Goal: Task Accomplishment & Management: Complete application form

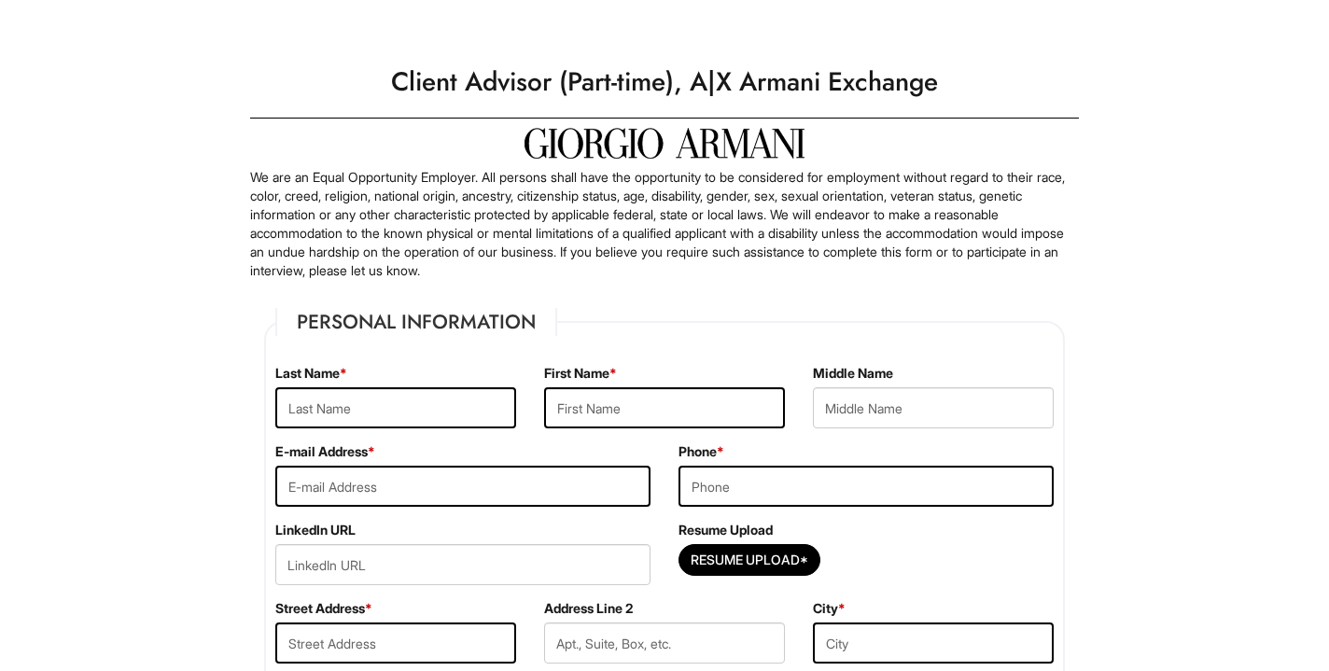
click at [455, 381] on div "Last Name *" at bounding box center [395, 403] width 269 height 78
click at [445, 412] on input "text" at bounding box center [395, 407] width 241 height 41
type input "[PERSON_NAME]"
click at [719, 420] on input "text" at bounding box center [664, 407] width 241 height 41
type input "[PERSON_NAME]"
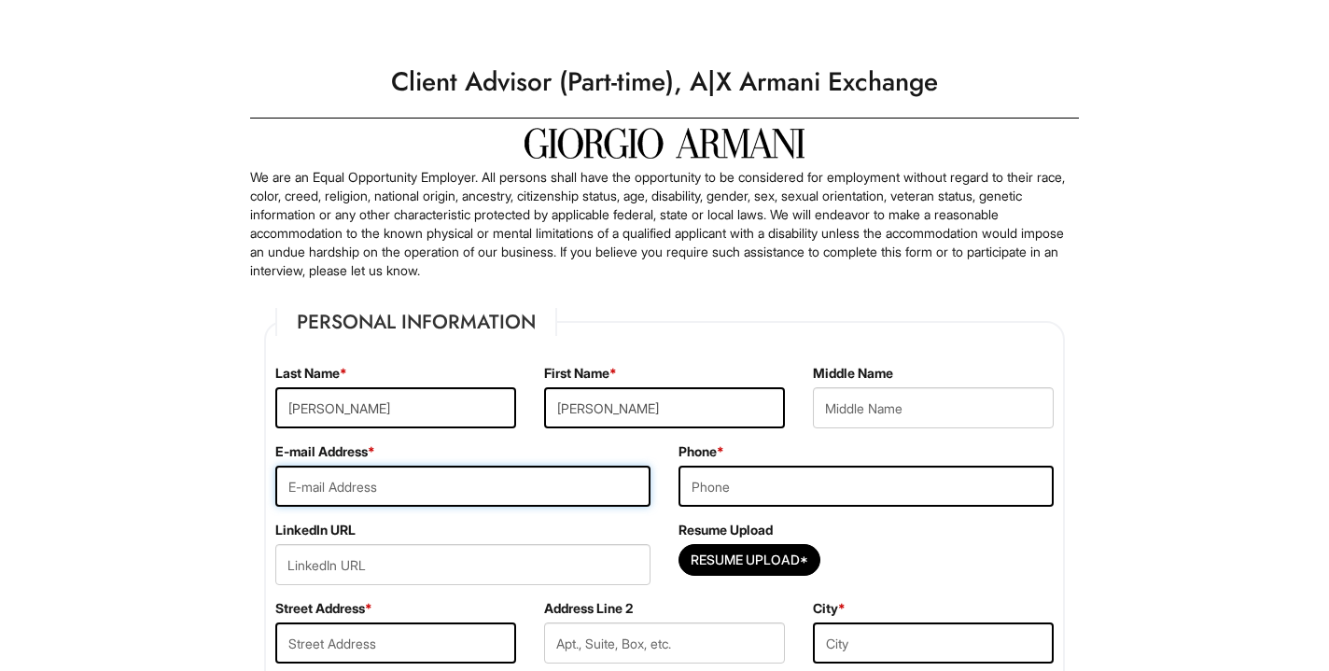
click at [588, 489] on input "email" at bounding box center [462, 486] width 375 height 41
type input "c"
paste input "[PERSON_NAME][EMAIL_ADDRESS][PERSON_NAME][DOMAIN_NAME]"
type input "[PERSON_NAME][EMAIL_ADDRESS][PERSON_NAME][DOMAIN_NAME]"
click at [734, 491] on input "tel" at bounding box center [865, 486] width 375 height 41
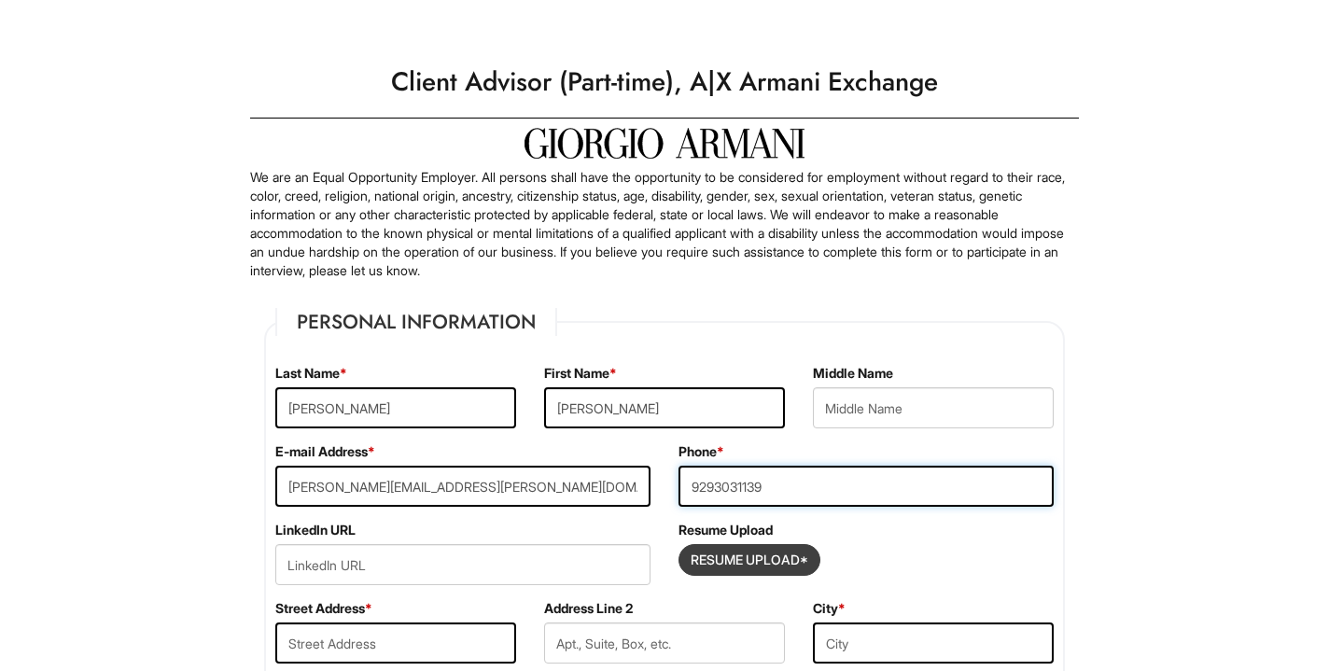
type input "9293031139"
click at [730, 556] on input "Resume Upload*" at bounding box center [749, 560] width 140 height 30
type input "C:\fakepath\Ceesay_Fatou_Resume.pdf"
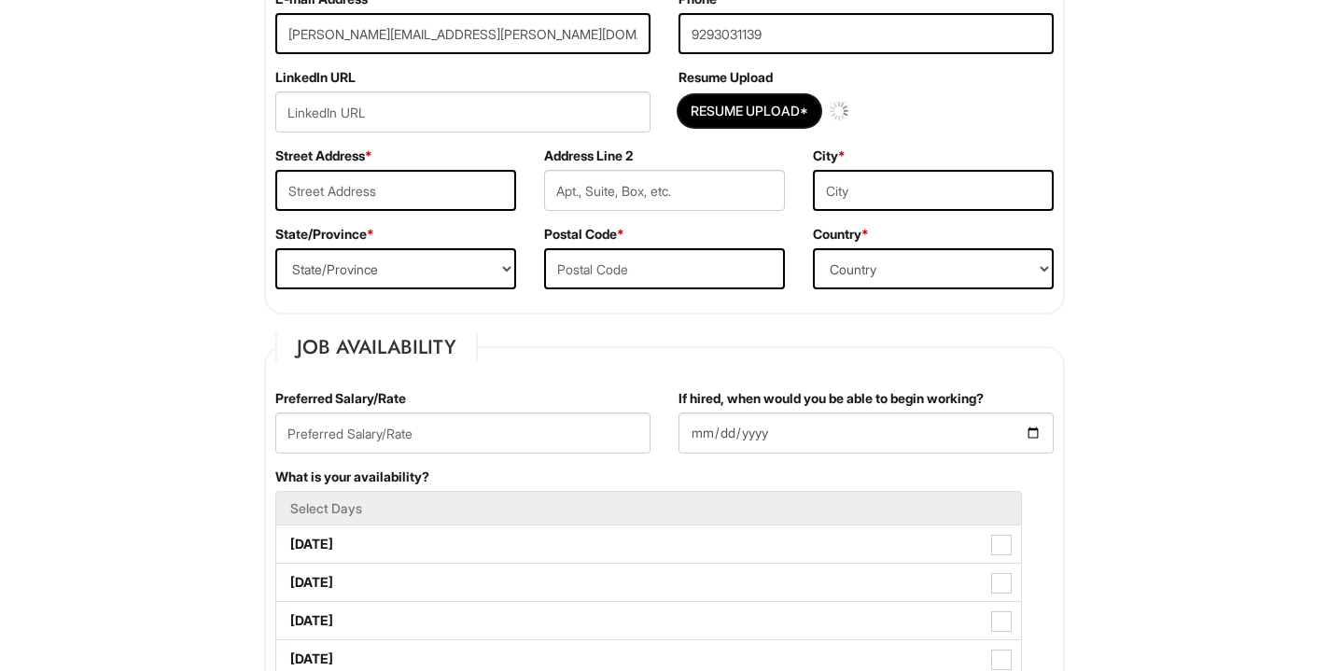
scroll to position [499, 0]
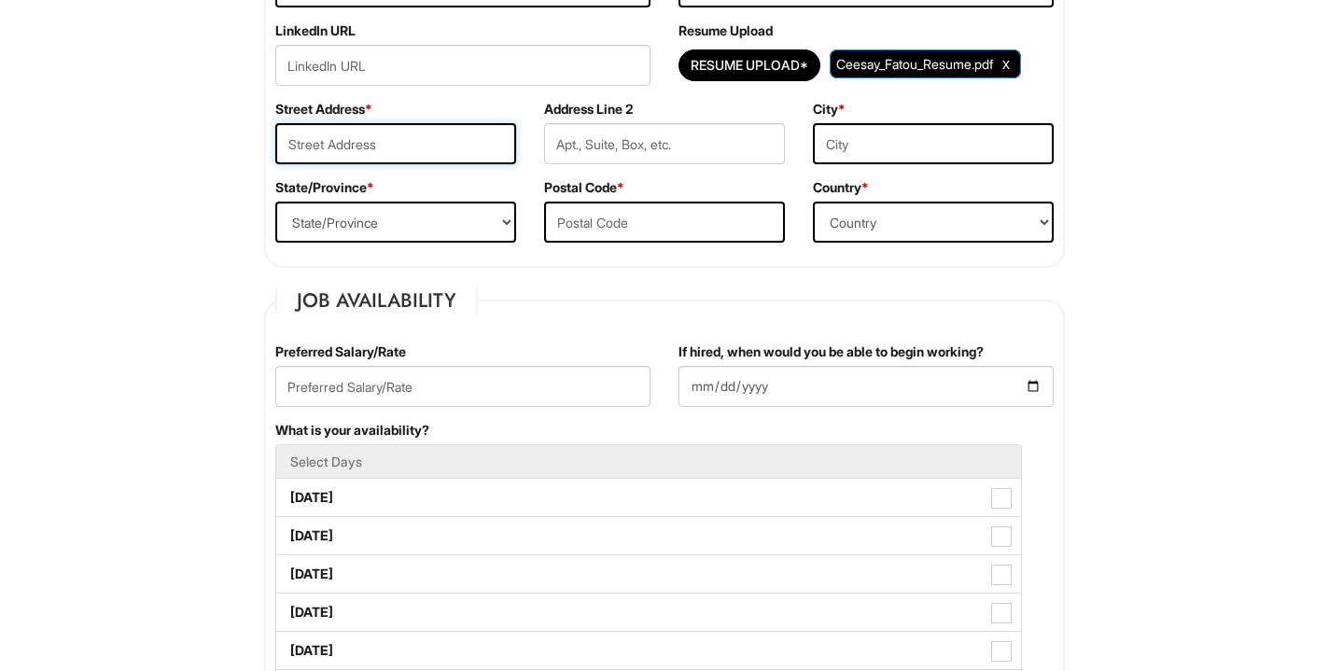
click at [434, 133] on input "text" at bounding box center [395, 143] width 241 height 41
type input "[STREET_ADDRESS]"
click at [859, 150] on input "text" at bounding box center [933, 143] width 241 height 41
type input "[US_STATE]"
click at [735, 217] on input "text" at bounding box center [664, 222] width 241 height 41
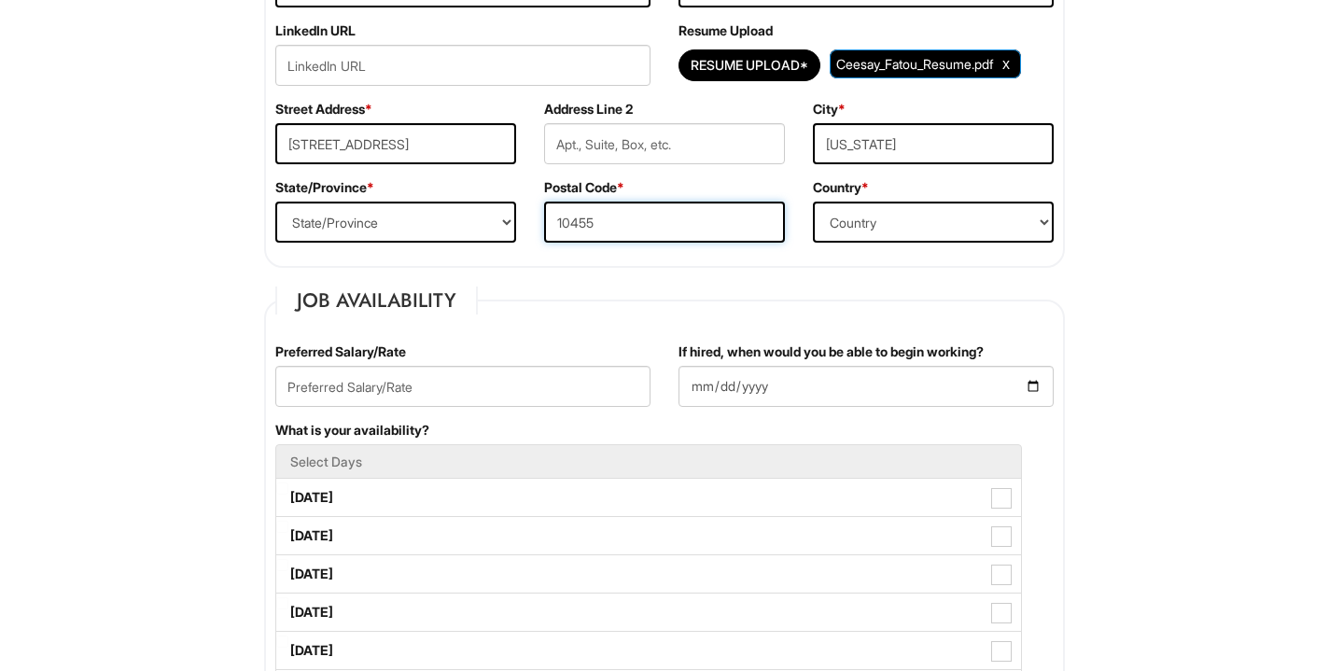
type input "10455"
click at [459, 206] on select "State/Province [US_STATE] [US_STATE] [US_STATE] [US_STATE] [US_STATE] [US_STATE…" at bounding box center [395, 222] width 241 height 41
select select "NY"
click at [275, 202] on select "State/Province [US_STATE] [US_STATE] [US_STATE] [US_STATE] [US_STATE] [US_STATE…" at bounding box center [395, 222] width 241 height 41
click at [877, 232] on select "Country [GEOGRAPHIC_DATA] [GEOGRAPHIC_DATA] [GEOGRAPHIC_DATA] [US_STATE] [GEOGR…" at bounding box center [933, 222] width 241 height 41
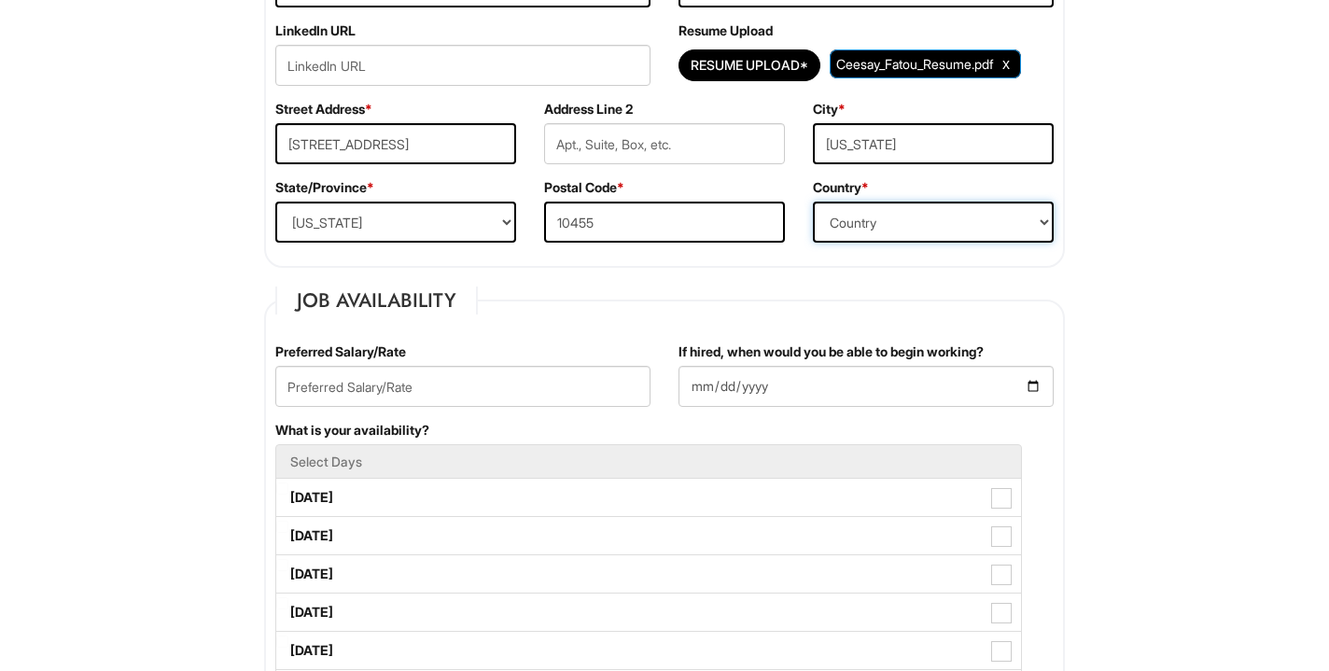
select select "[GEOGRAPHIC_DATA]"
click at [813, 202] on select "Country [GEOGRAPHIC_DATA] [GEOGRAPHIC_DATA] [GEOGRAPHIC_DATA] [US_STATE] [GEOGR…" at bounding box center [933, 222] width 241 height 41
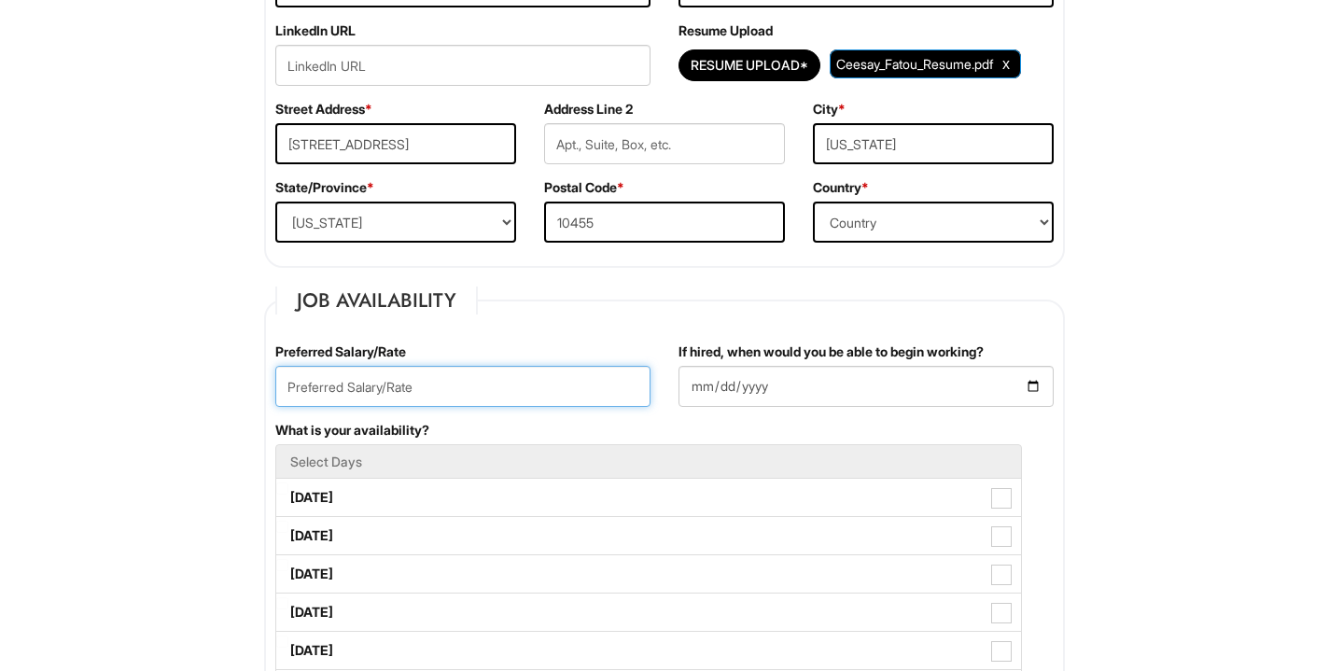
click at [491, 369] on input "text" at bounding box center [462, 386] width 375 height 41
type input "40,000"
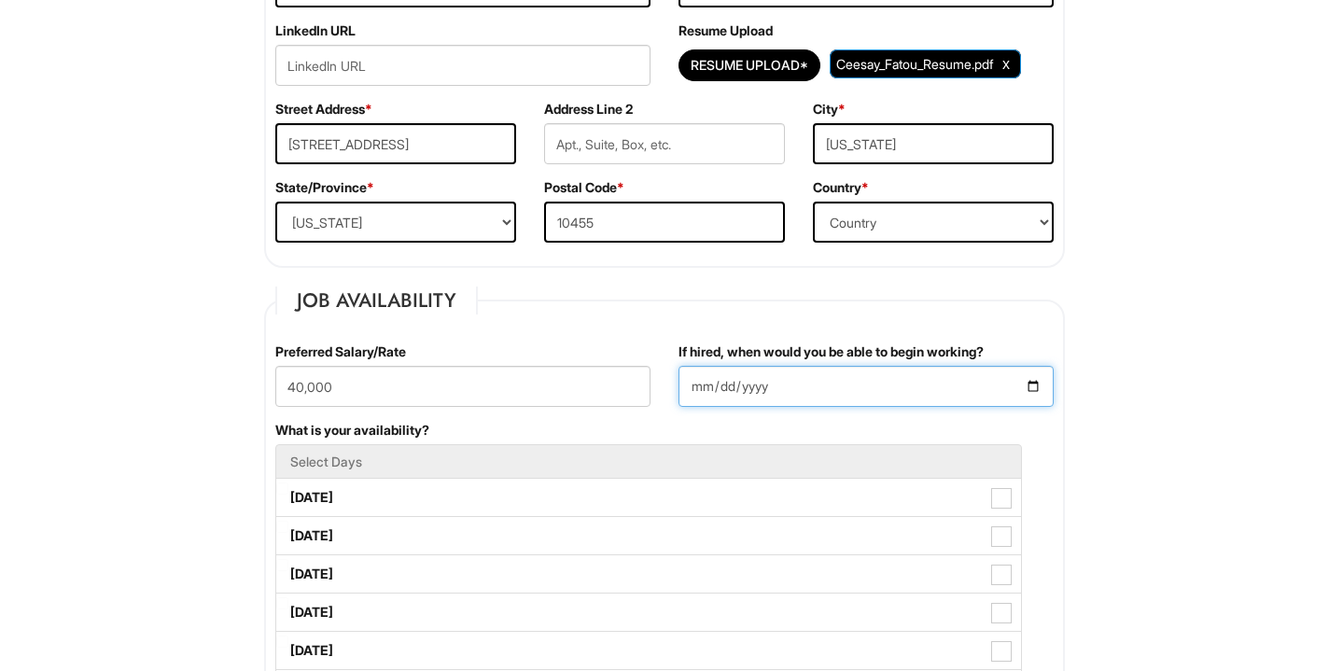
click at [821, 389] on input "If hired, when would you be able to begin working?" at bounding box center [865, 386] width 375 height 41
click at [821, 396] on input "If hired, when would you be able to begin working?" at bounding box center [865, 386] width 375 height 41
click at [1032, 386] on input "If hired, when would you be able to begin working?" at bounding box center [865, 386] width 375 height 41
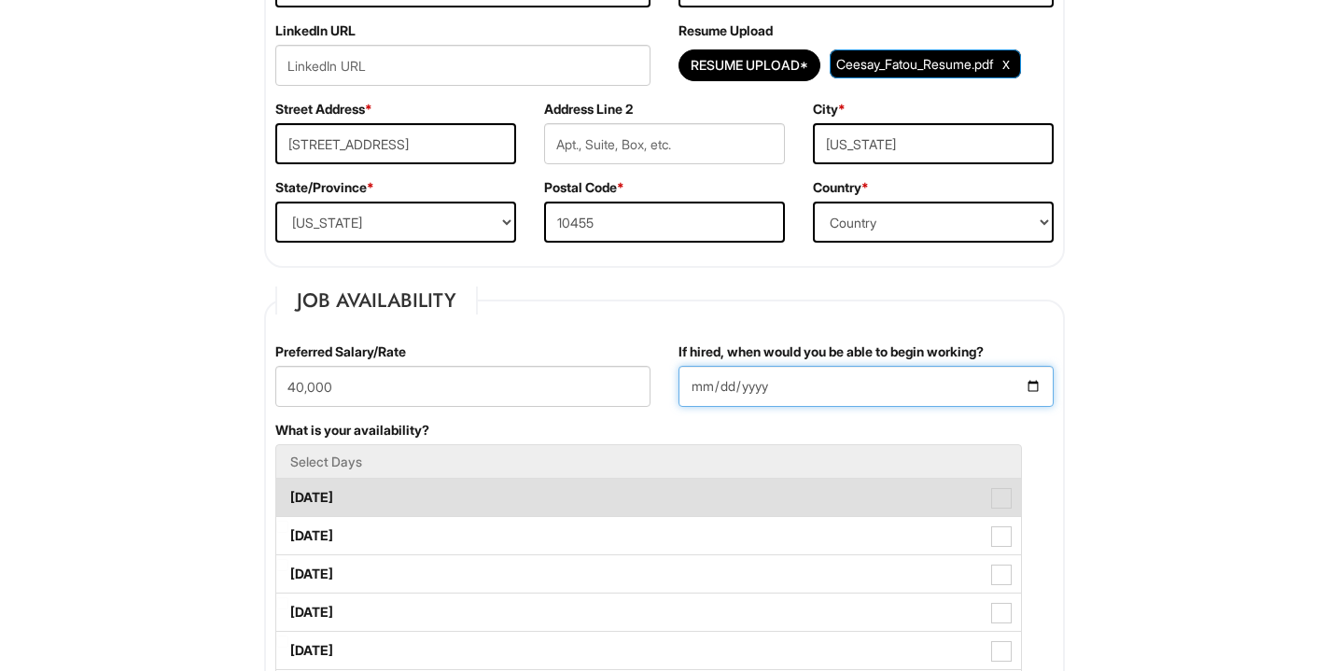
type input "[DATE]"
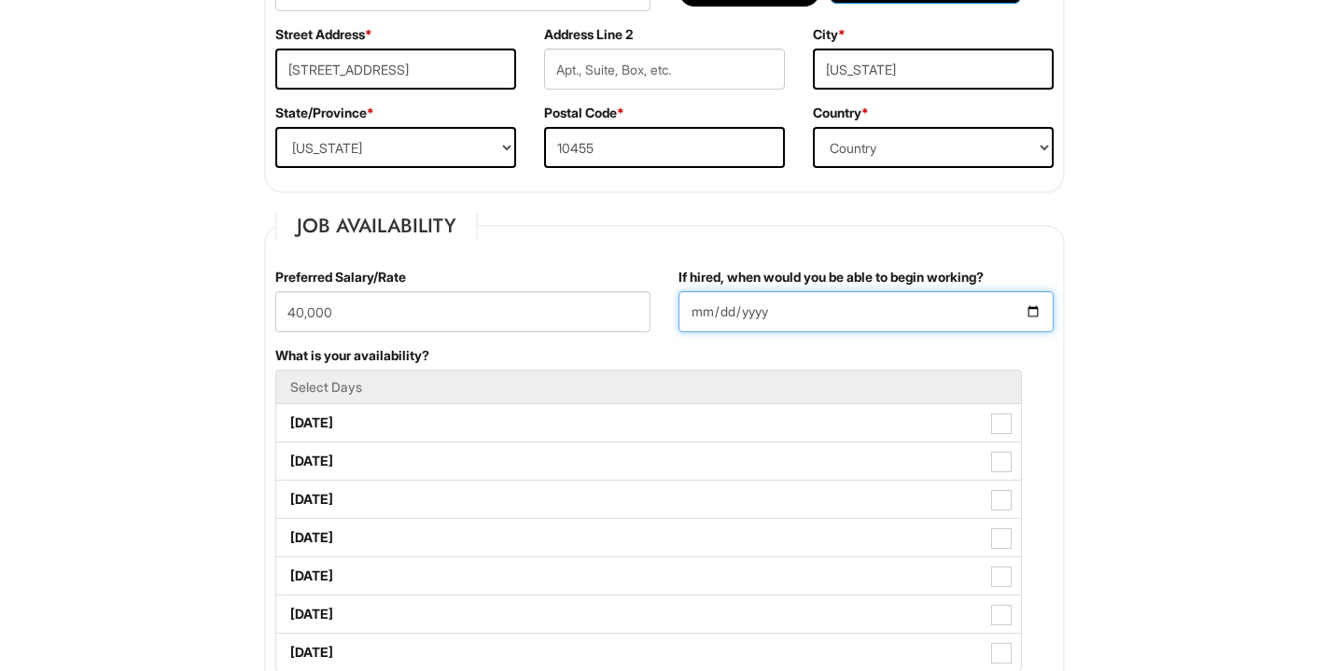
scroll to position [579, 0]
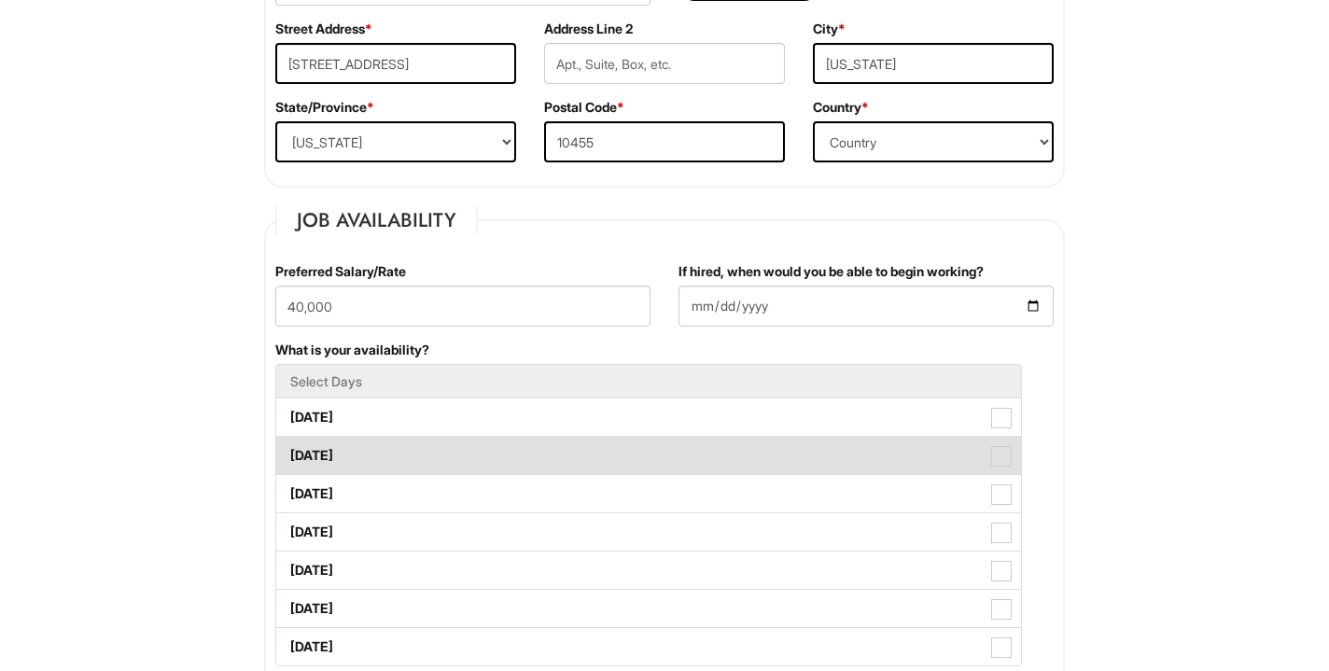
click at [493, 444] on label "[DATE]" at bounding box center [648, 455] width 745 height 37
click at [288, 444] on Available_Tuesday "[DATE]" at bounding box center [282, 446] width 12 height 12
checkbox Available_Tuesday "true"
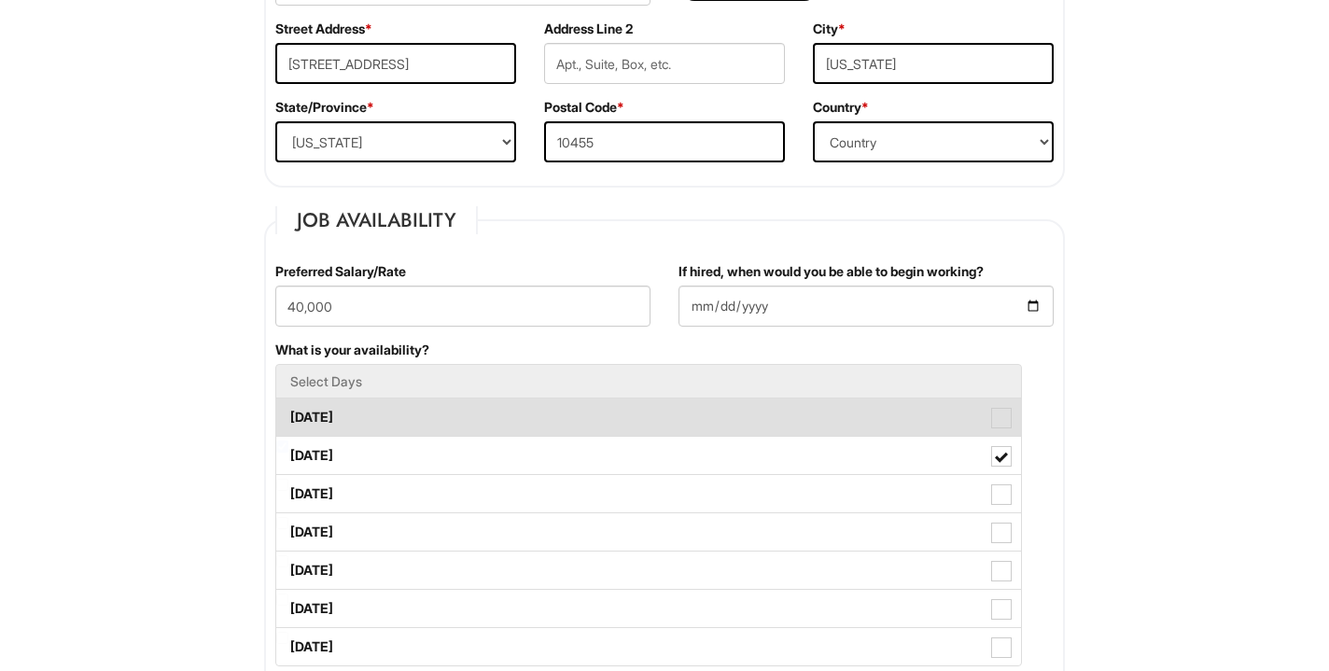
click at [484, 421] on label "[DATE]" at bounding box center [648, 416] width 745 height 37
click at [288, 414] on Available_Monday "[DATE]" at bounding box center [282, 408] width 12 height 12
checkbox Available_Monday "true"
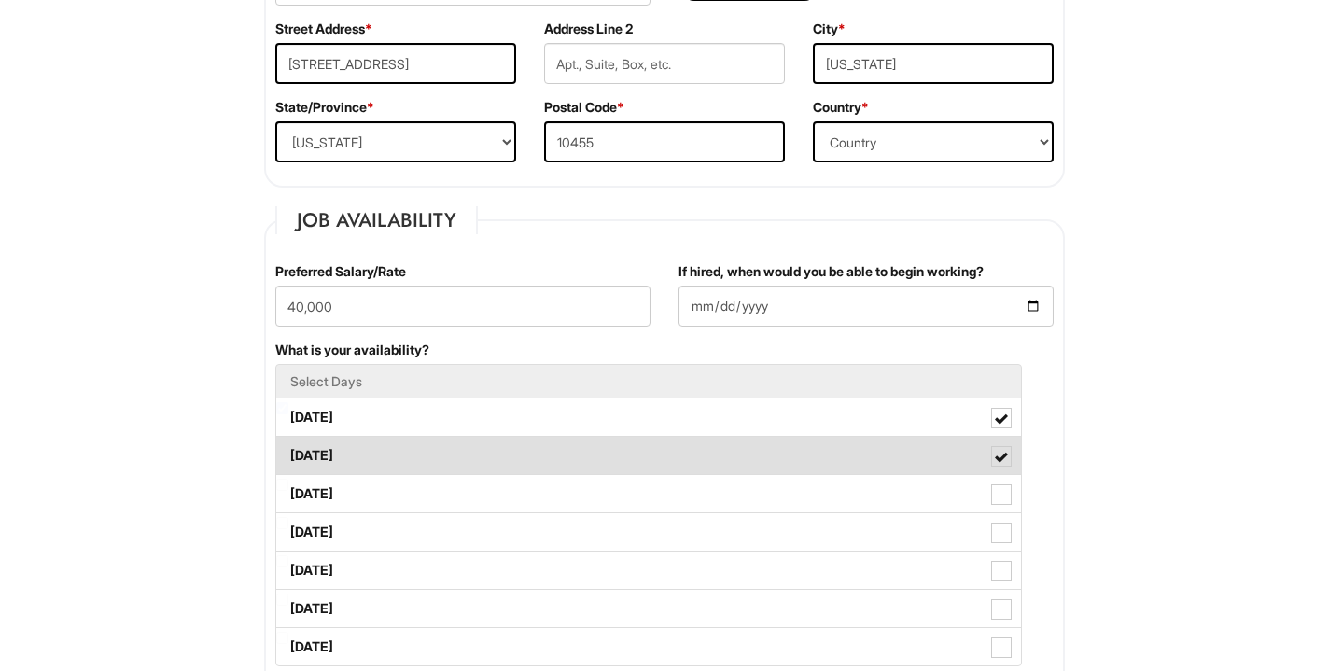
click at [973, 459] on label "[DATE]" at bounding box center [648, 455] width 745 height 37
click at [288, 453] on Available_Tuesday "[DATE]" at bounding box center [282, 446] width 12 height 12
checkbox Available_Tuesday "false"
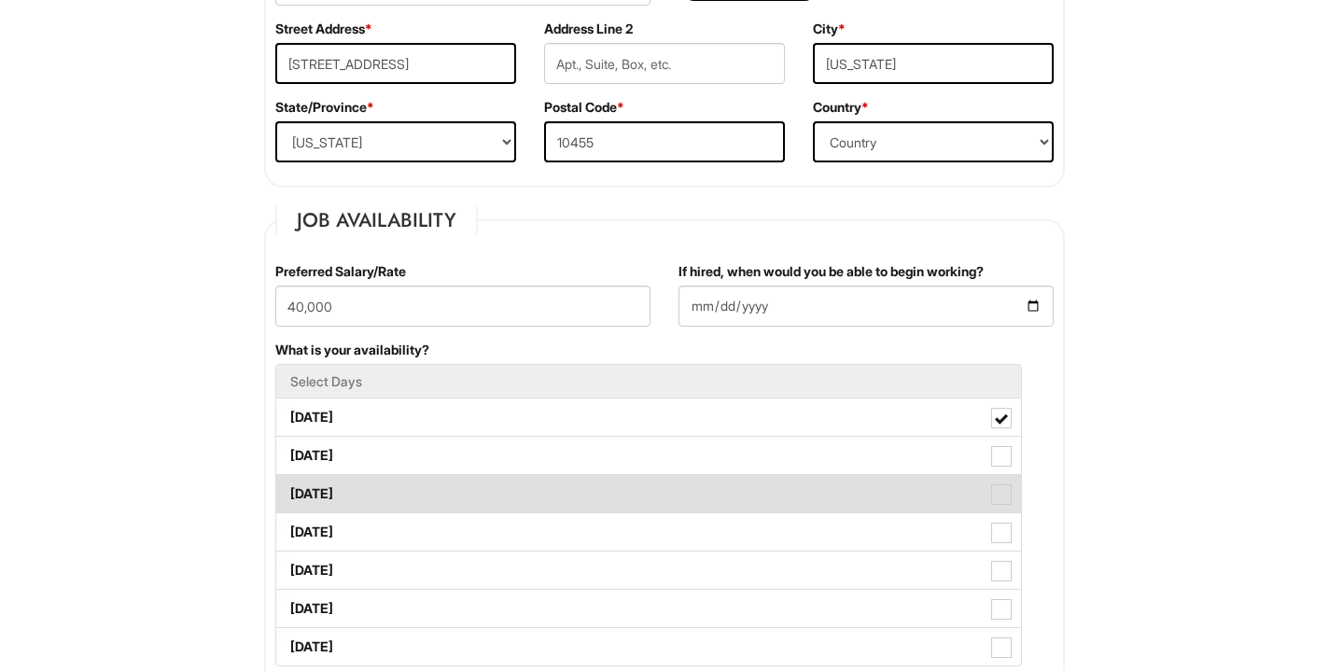
click at [813, 502] on label "[DATE]" at bounding box center [648, 493] width 745 height 37
click at [288, 491] on Available_Wednesday "[DATE]" at bounding box center [282, 485] width 12 height 12
checkbox Available_Wednesday "true"
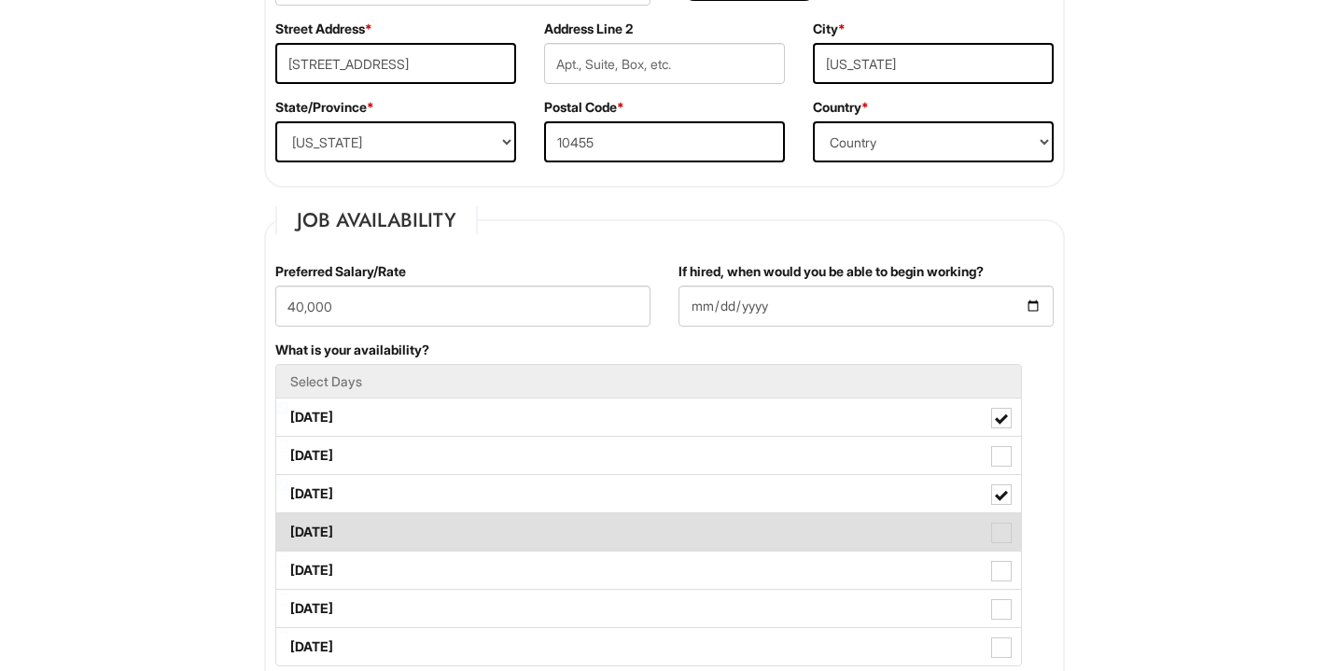
click at [820, 543] on label "[DATE]" at bounding box center [648, 531] width 745 height 37
click at [288, 529] on Available_Thursday "[DATE]" at bounding box center [282, 523] width 12 height 12
checkbox Available_Thursday "true"
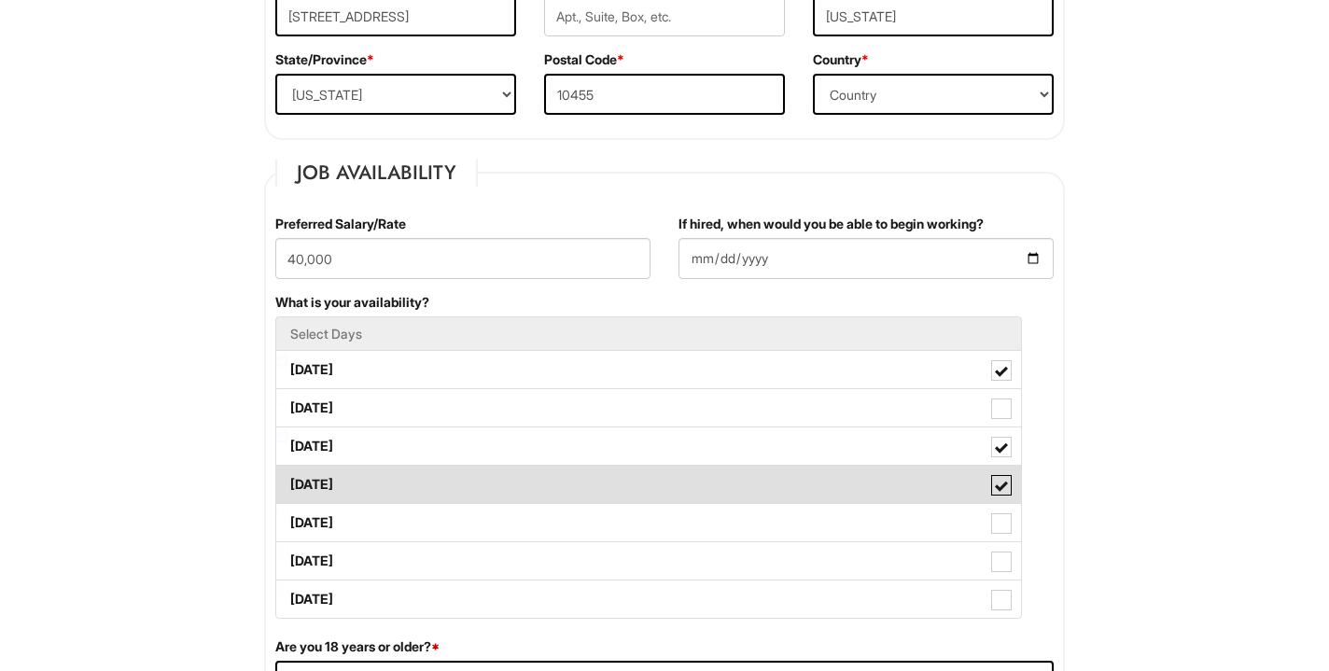
scroll to position [656, 0]
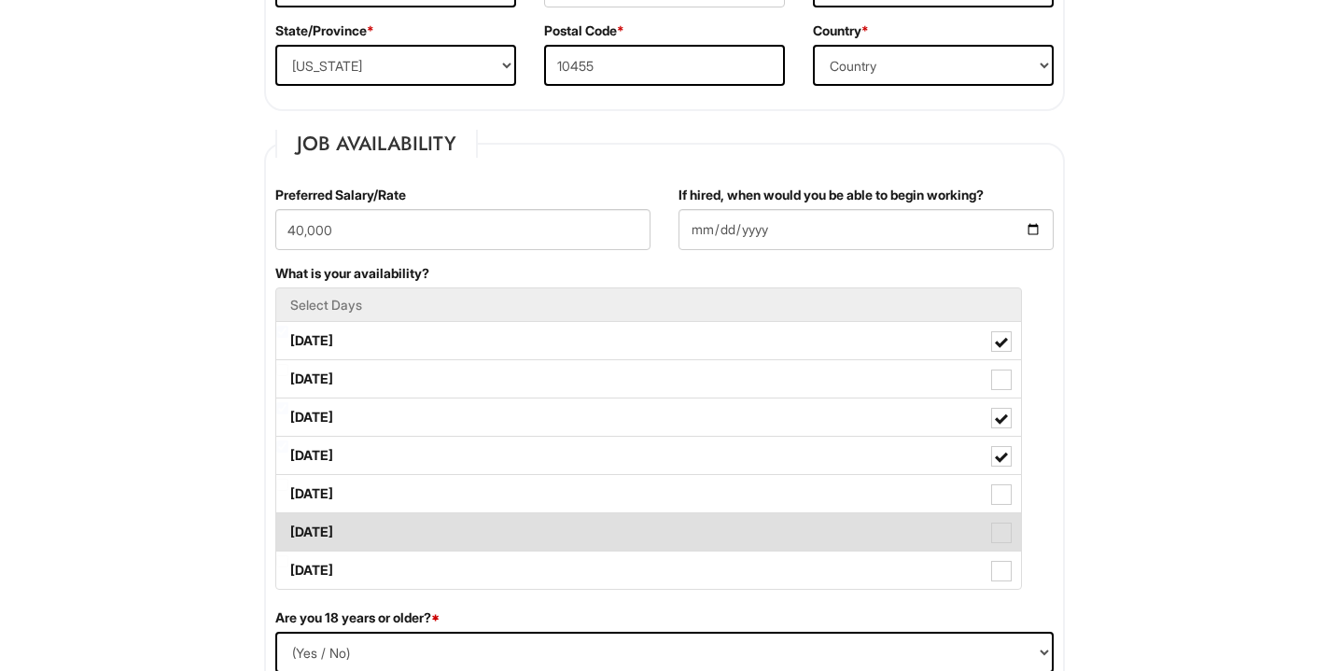
click at [768, 524] on label "[DATE]" at bounding box center [648, 531] width 745 height 37
click at [288, 524] on Available_Saturday "[DATE]" at bounding box center [282, 523] width 12 height 12
checkbox Available_Saturday "true"
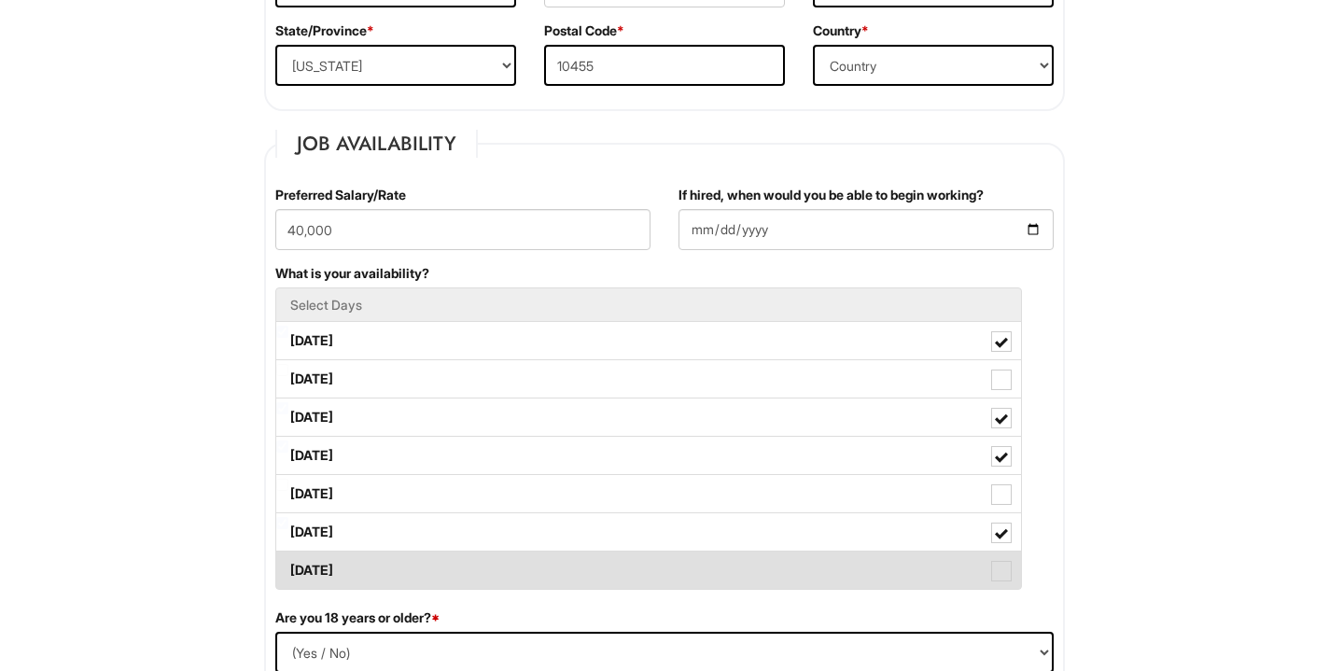
click at [778, 567] on label "[DATE]" at bounding box center [648, 570] width 745 height 37
click at [288, 567] on Available_Sunday "[DATE]" at bounding box center [282, 561] width 12 height 12
checkbox Available_Sunday "true"
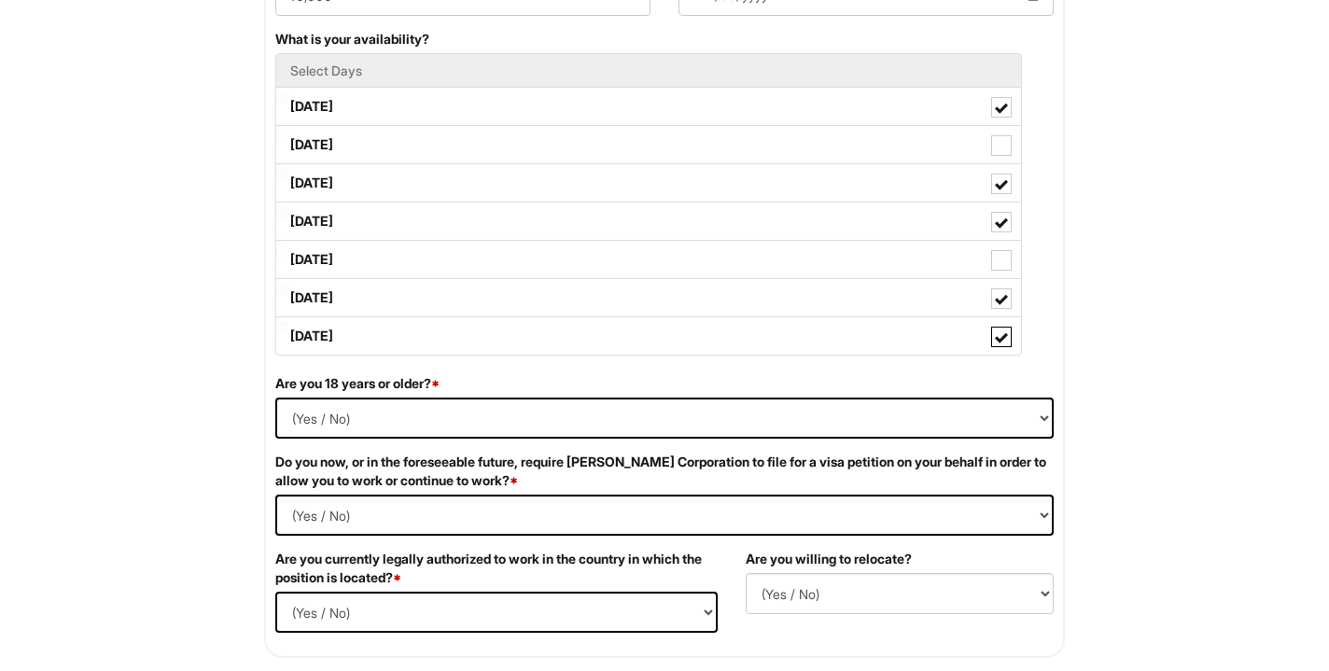
scroll to position [898, 0]
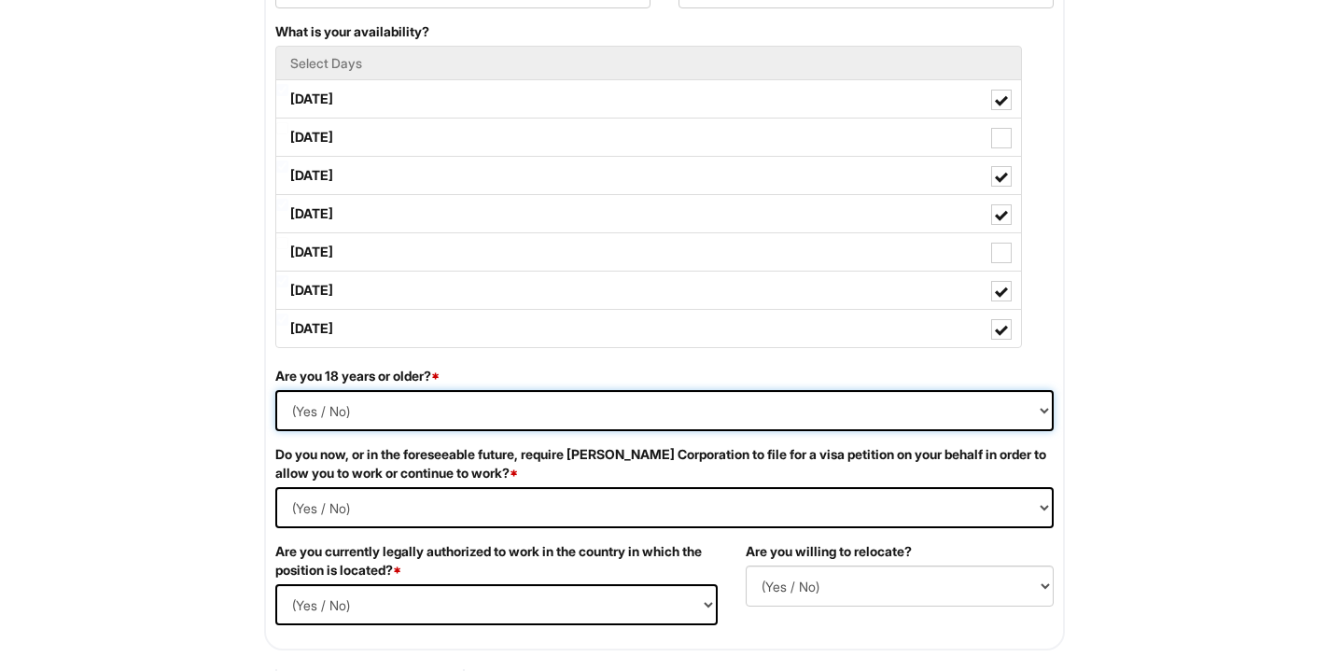
click at [300, 411] on select "(Yes / No) Yes No" at bounding box center [664, 410] width 778 height 41
select select "Yes"
click at [275, 390] on select "(Yes / No) Yes No" at bounding box center [664, 410] width 778 height 41
click at [333, 510] on Required "(Yes / No) Yes No" at bounding box center [664, 507] width 778 height 41
select Required "No"
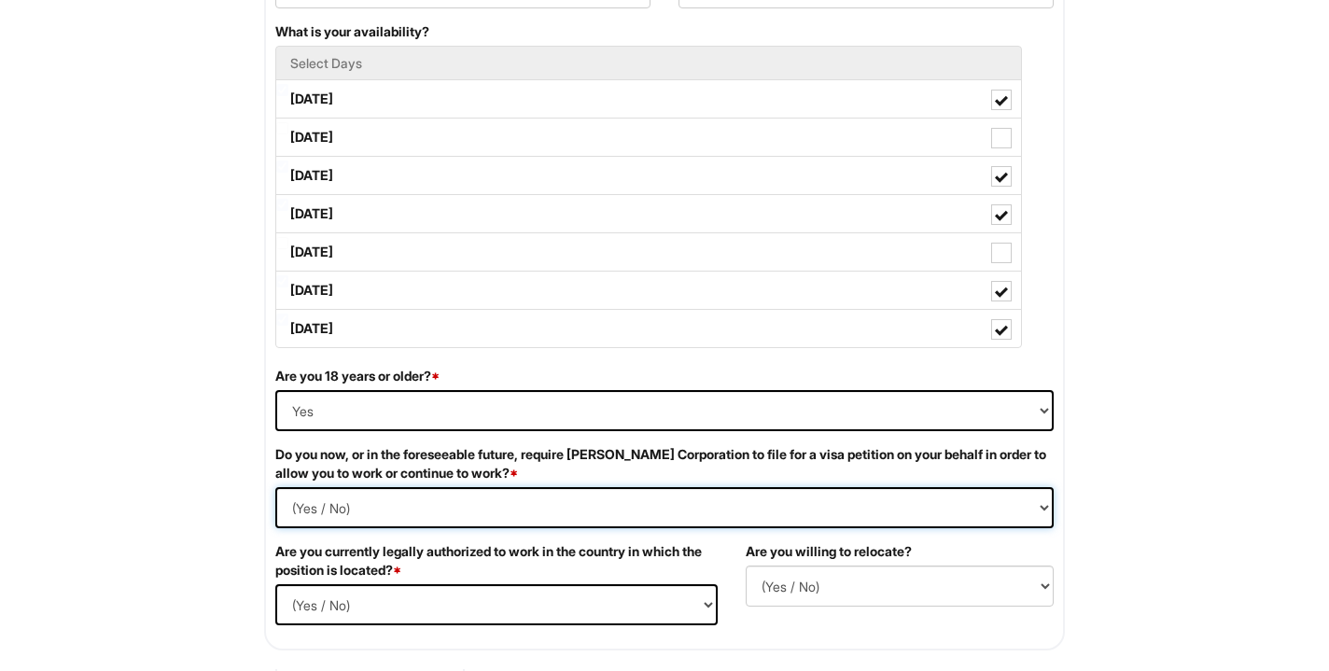
click at [275, 487] on Required "(Yes / No) Yes No" at bounding box center [664, 507] width 778 height 41
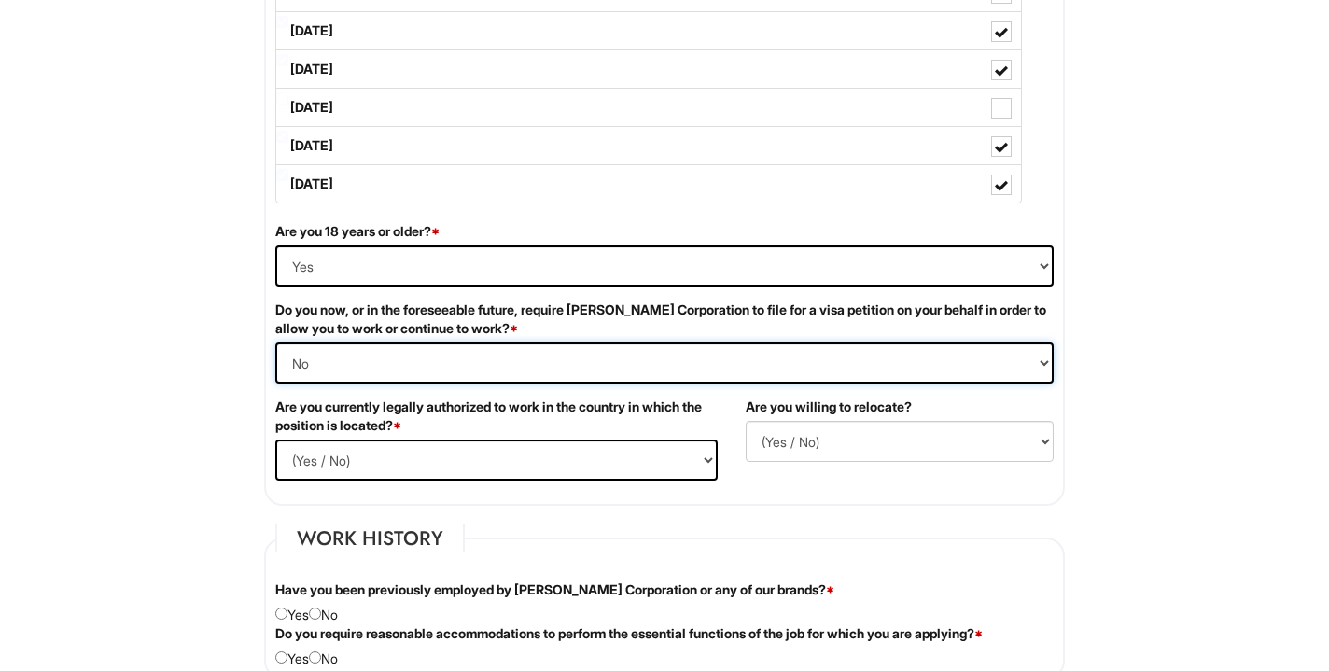
scroll to position [1103, 0]
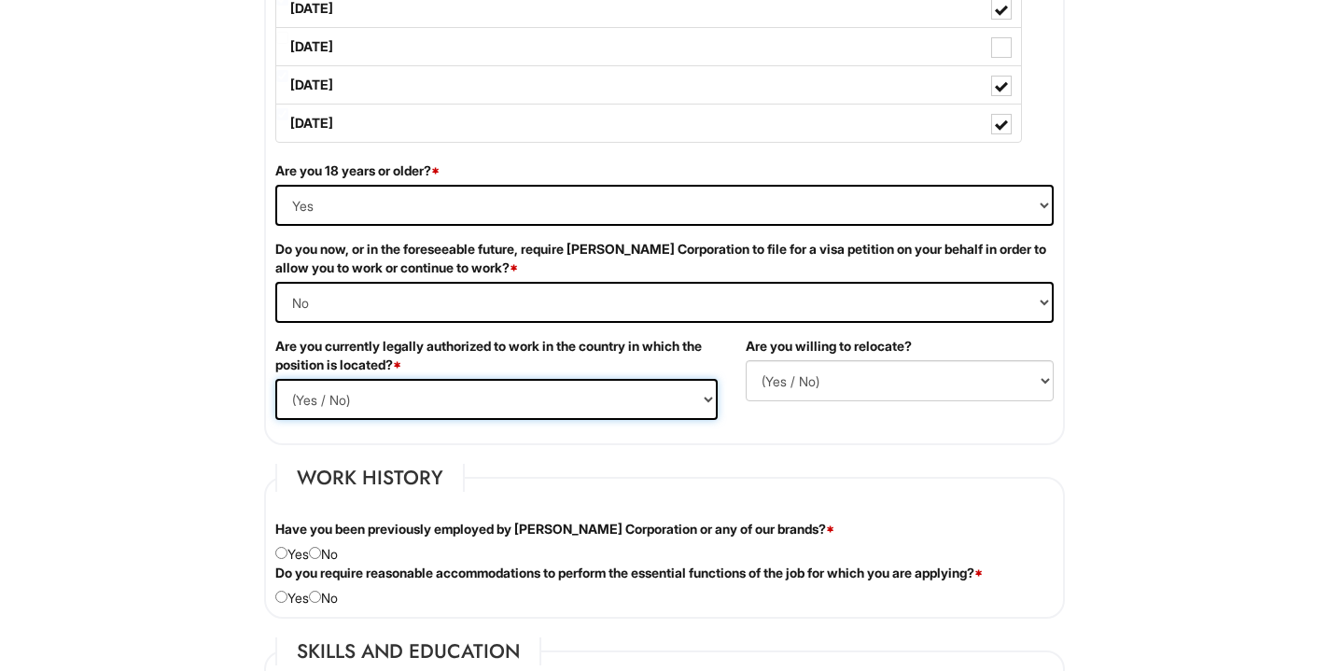
click at [305, 402] on select "(Yes / No) Yes No" at bounding box center [496, 399] width 442 height 41
select select "Yes"
click at [275, 379] on select "(Yes / No) Yes No" at bounding box center [496, 399] width 442 height 41
click at [858, 389] on select "(Yes / No) No Yes" at bounding box center [900, 380] width 308 height 41
select select "Y"
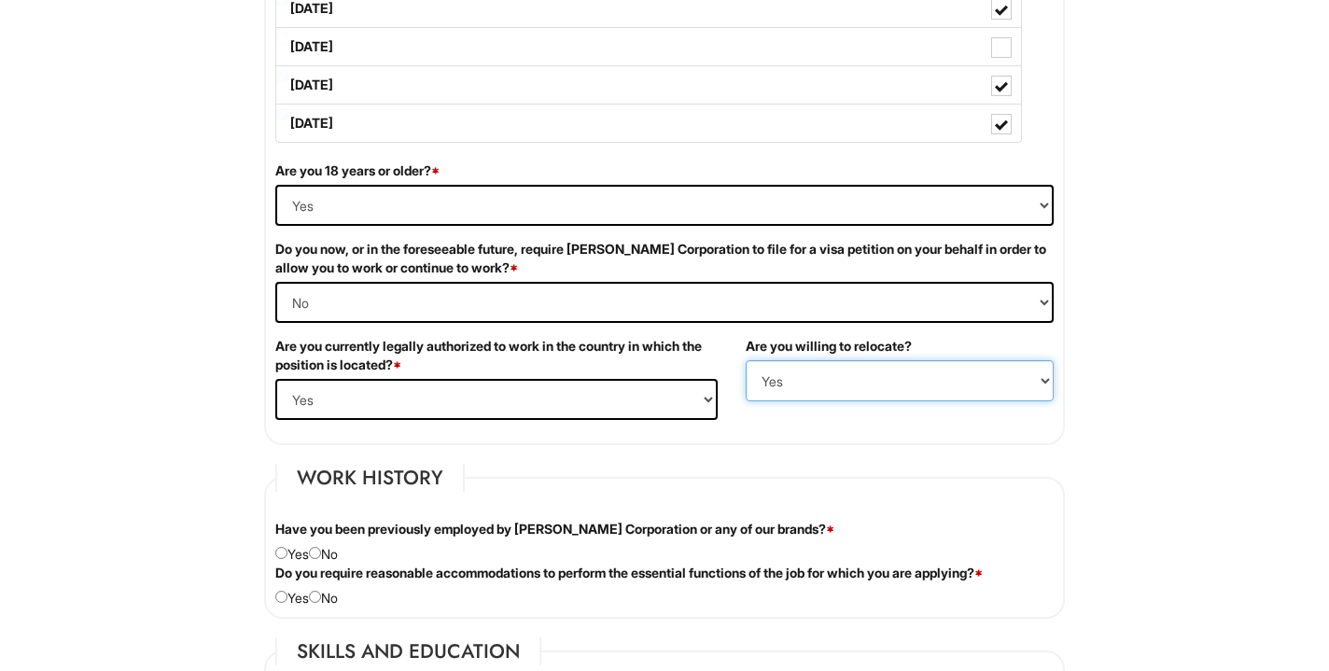
click at [746, 360] on select "(Yes / No) No Yes" at bounding box center [900, 380] width 308 height 41
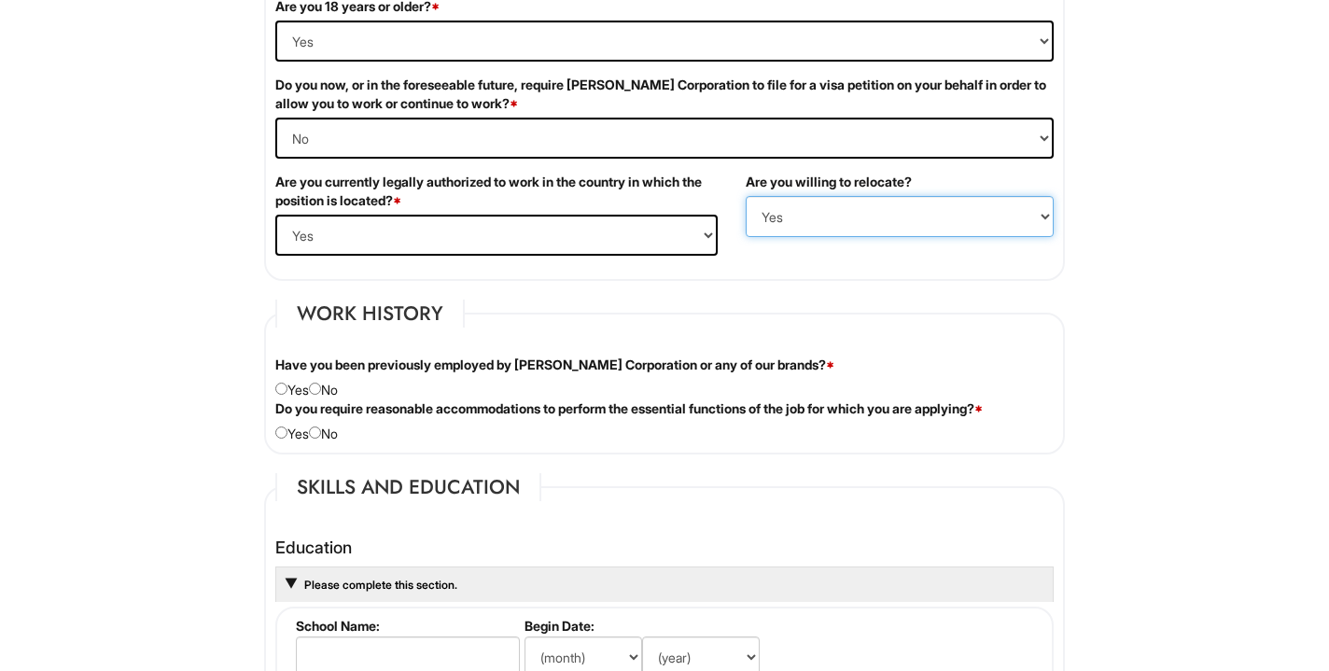
scroll to position [1358, 0]
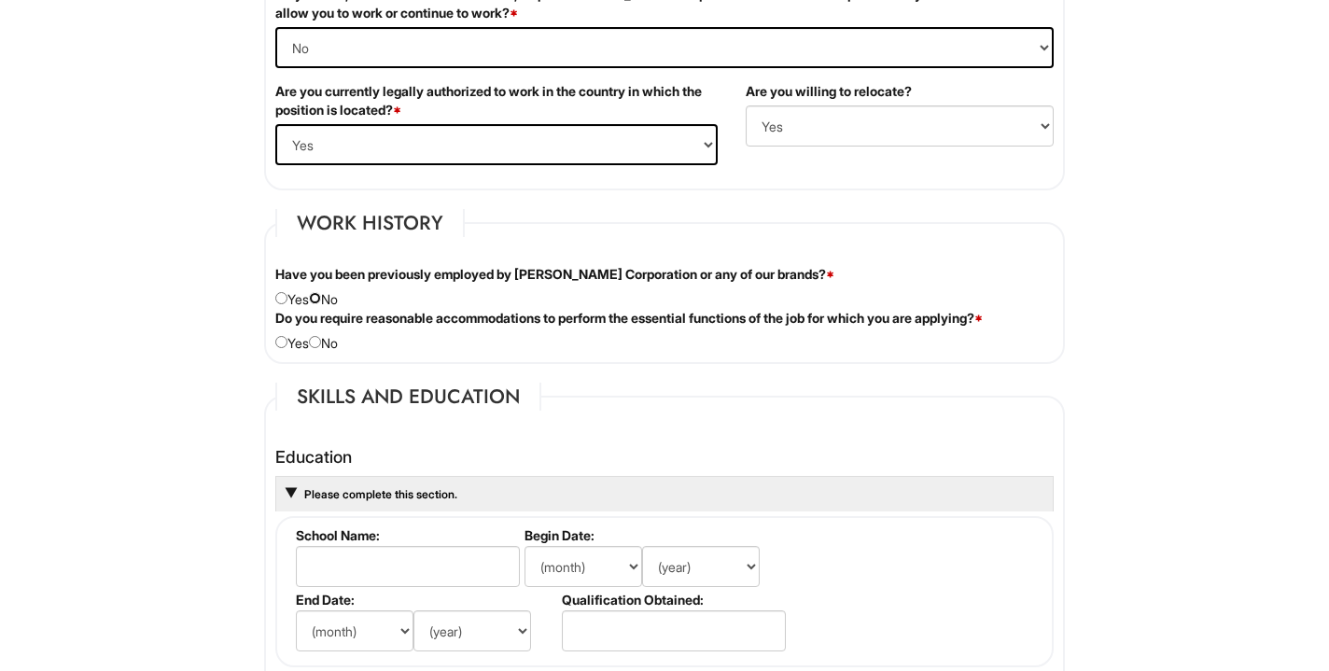
click at [321, 301] on input "radio" at bounding box center [315, 298] width 12 height 12
radio input "true"
click at [321, 342] on input "radio" at bounding box center [315, 342] width 12 height 12
radio input "true"
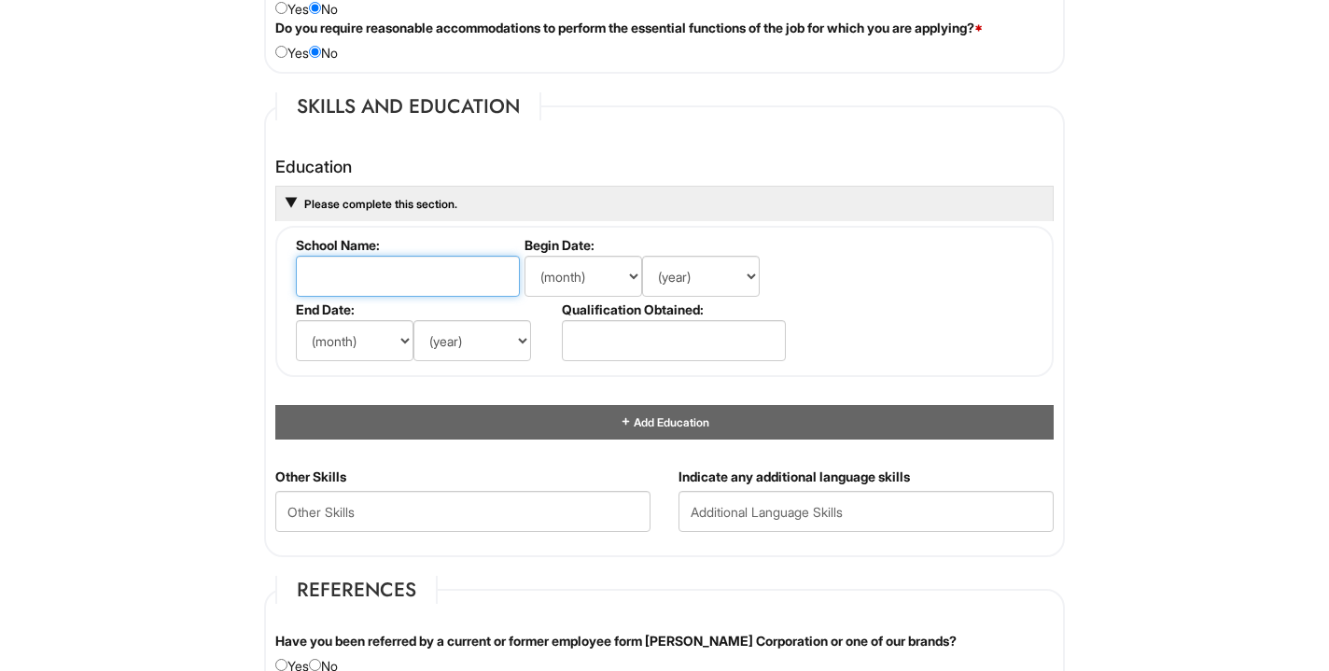
scroll to position [1647, 0]
click at [398, 266] on input "text" at bounding box center [408, 277] width 224 height 41
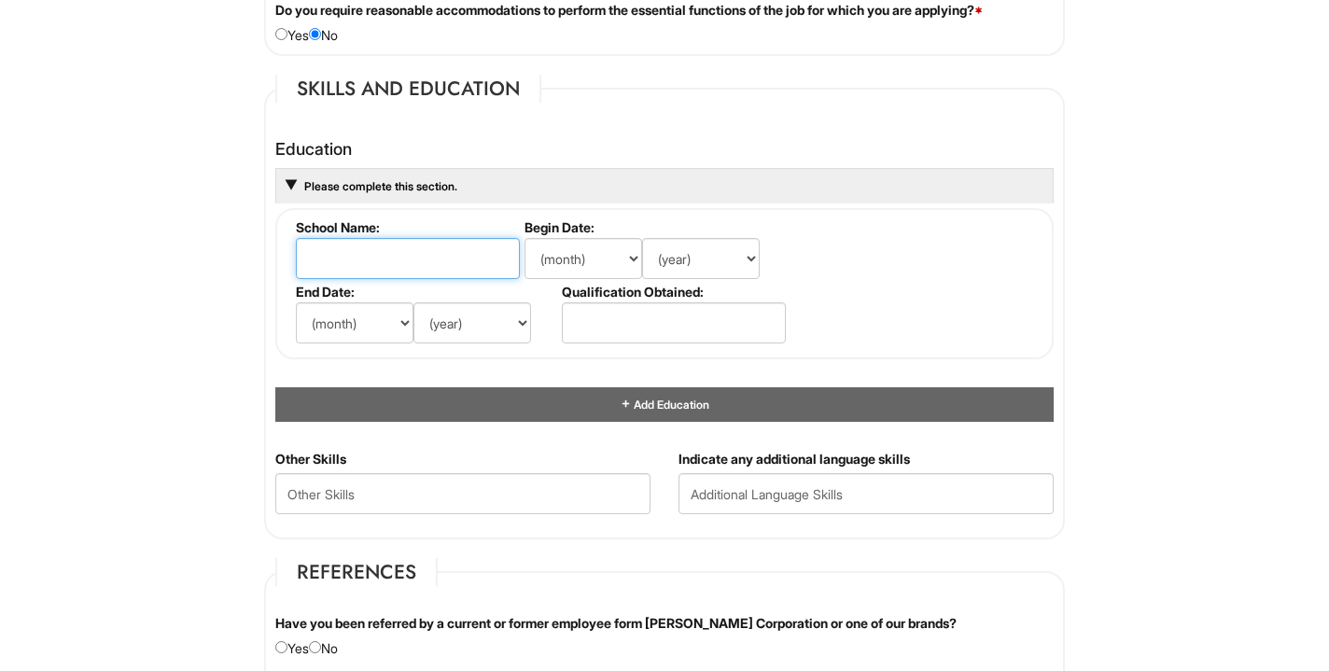
scroll to position [1669, 0]
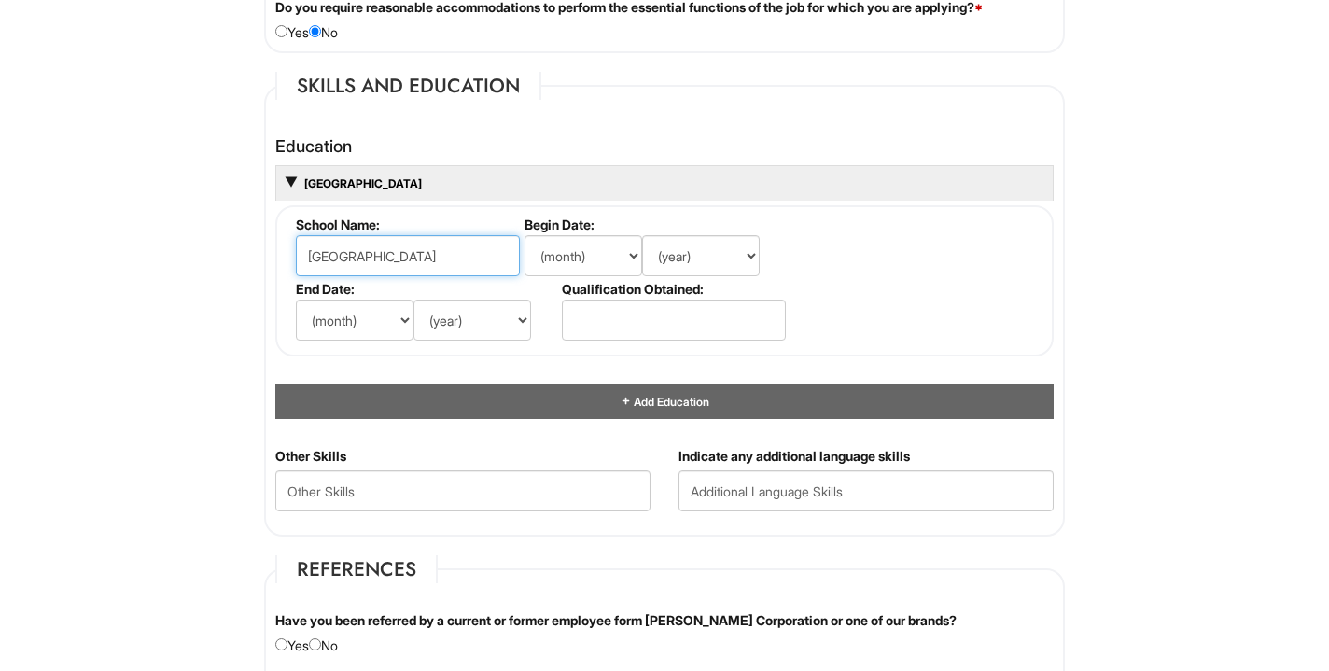
type input "[GEOGRAPHIC_DATA]"
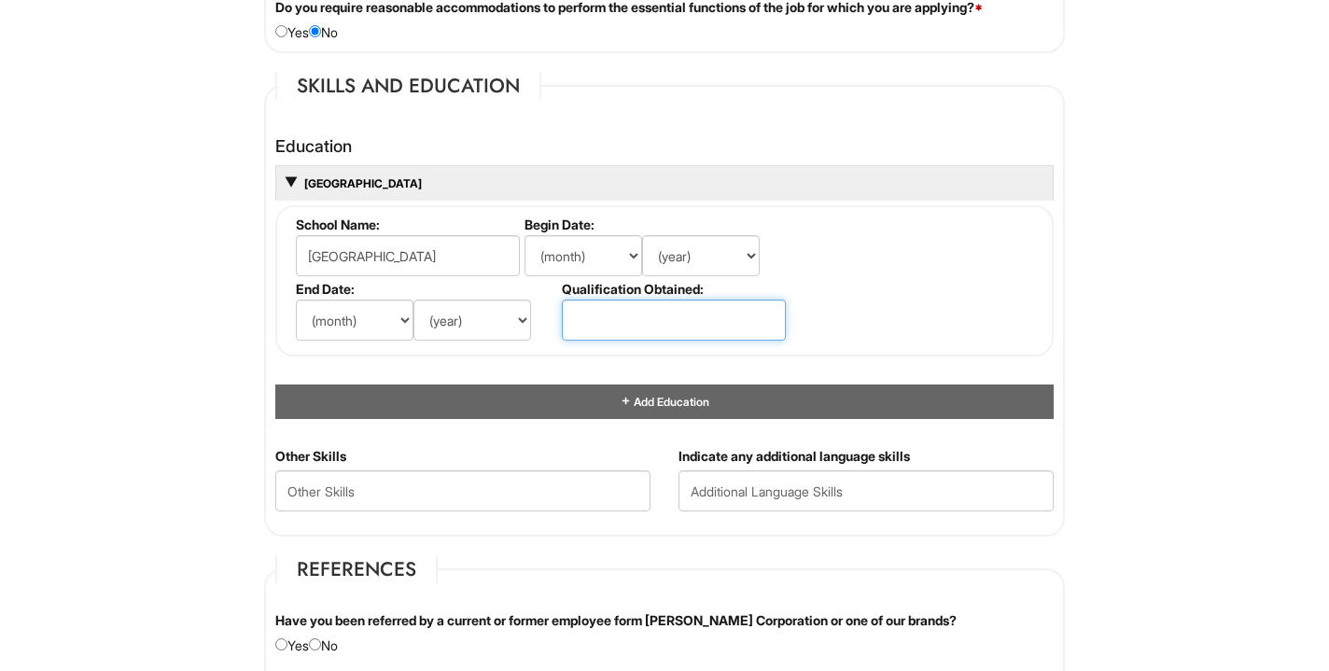
click at [607, 307] on input "text" at bounding box center [674, 320] width 224 height 41
click at [331, 322] on select "(month) Jan Feb Mar Apr May Jun [DATE] Aug Sep Oct Nov Dec" at bounding box center [355, 320] width 118 height 41
click at [351, 320] on select "(month) Jan Feb Mar Apr May Jun [DATE] Aug Sep Oct Nov Dec" at bounding box center [355, 320] width 118 height 41
click at [663, 328] on input "text" at bounding box center [674, 320] width 224 height 41
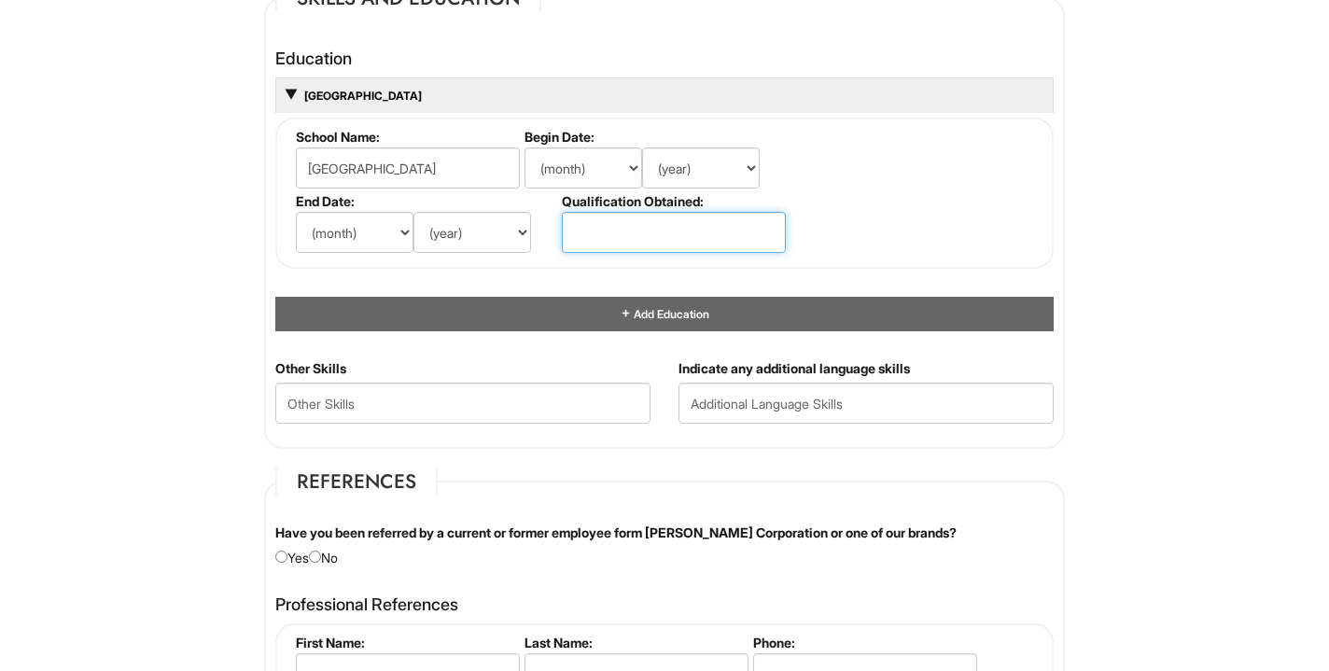
scroll to position [1928, 0]
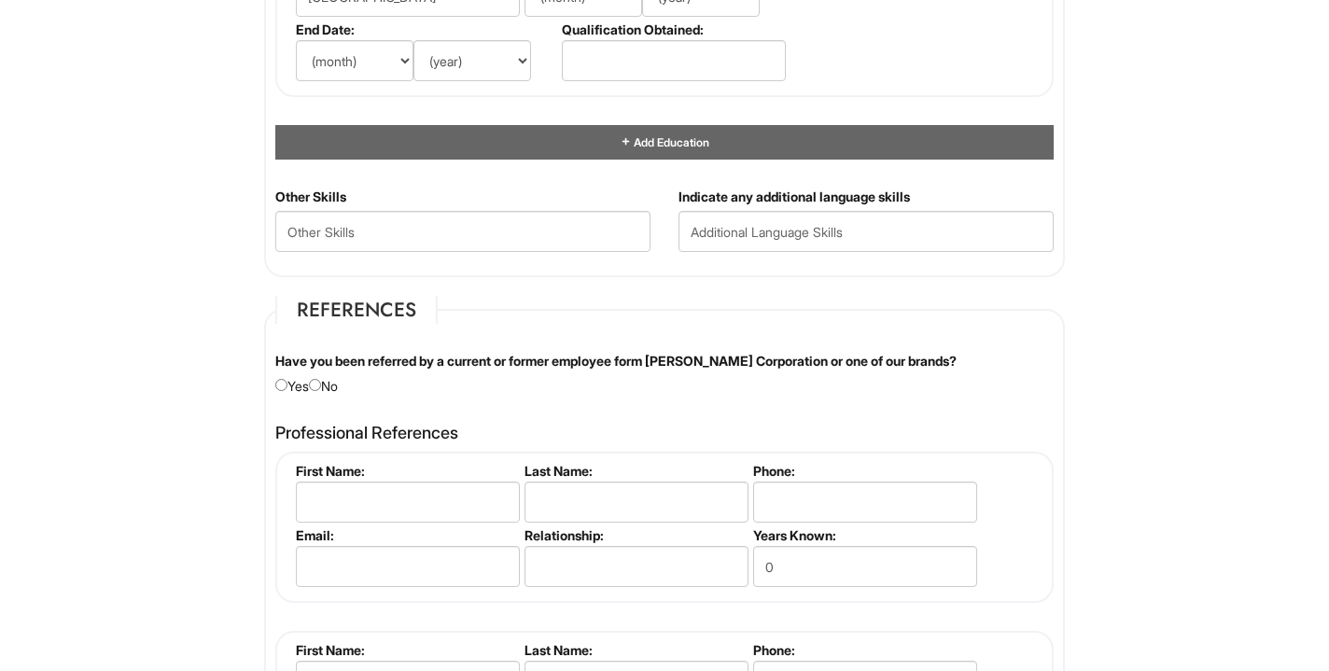
click at [331, 388] on div "Have you been referred by a current or former employee form [PERSON_NAME] Corpo…" at bounding box center [664, 374] width 806 height 44
click at [321, 385] on input "radio" at bounding box center [315, 385] width 12 height 12
radio input "true"
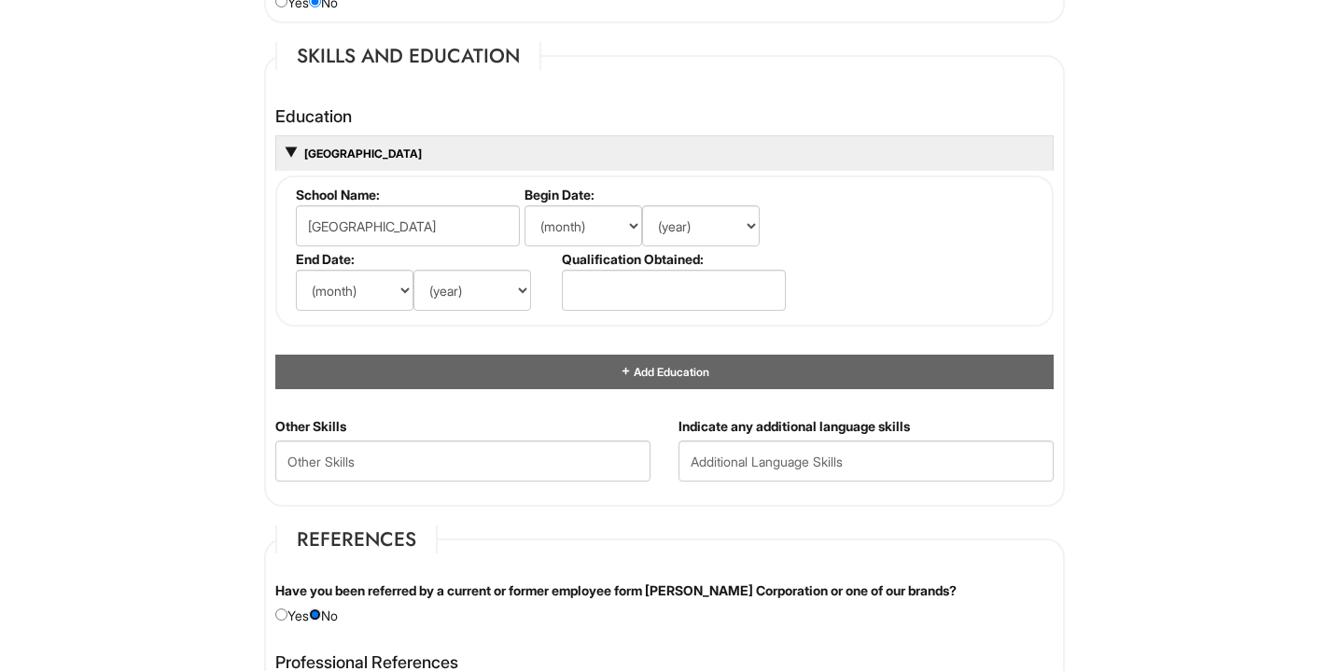
scroll to position [1662, 0]
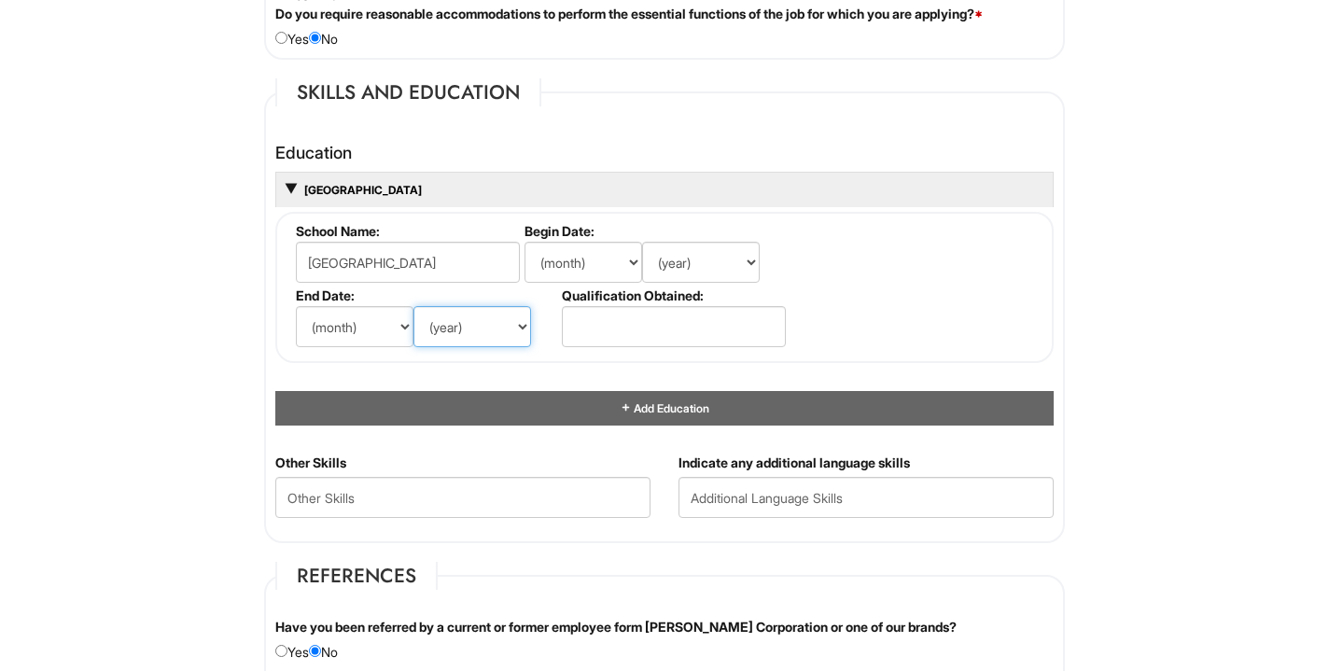
click at [450, 318] on select "(year) 2029 2028 2027 2026 2025 2024 2023 2022 2021 2020 2019 2018 2017 2016 20…" at bounding box center [472, 326] width 118 height 41
select select "2026"
click at [413, 306] on select "(year) 2029 2028 2027 2026 2025 2024 2023 2022 2021 2020 2019 2018 2017 2016 20…" at bounding box center [472, 326] width 118 height 41
click at [327, 328] on select "(month) Jan Feb Mar Apr May Jun [DATE] Aug Sep Oct Nov Dec" at bounding box center [355, 326] width 118 height 41
select select "5"
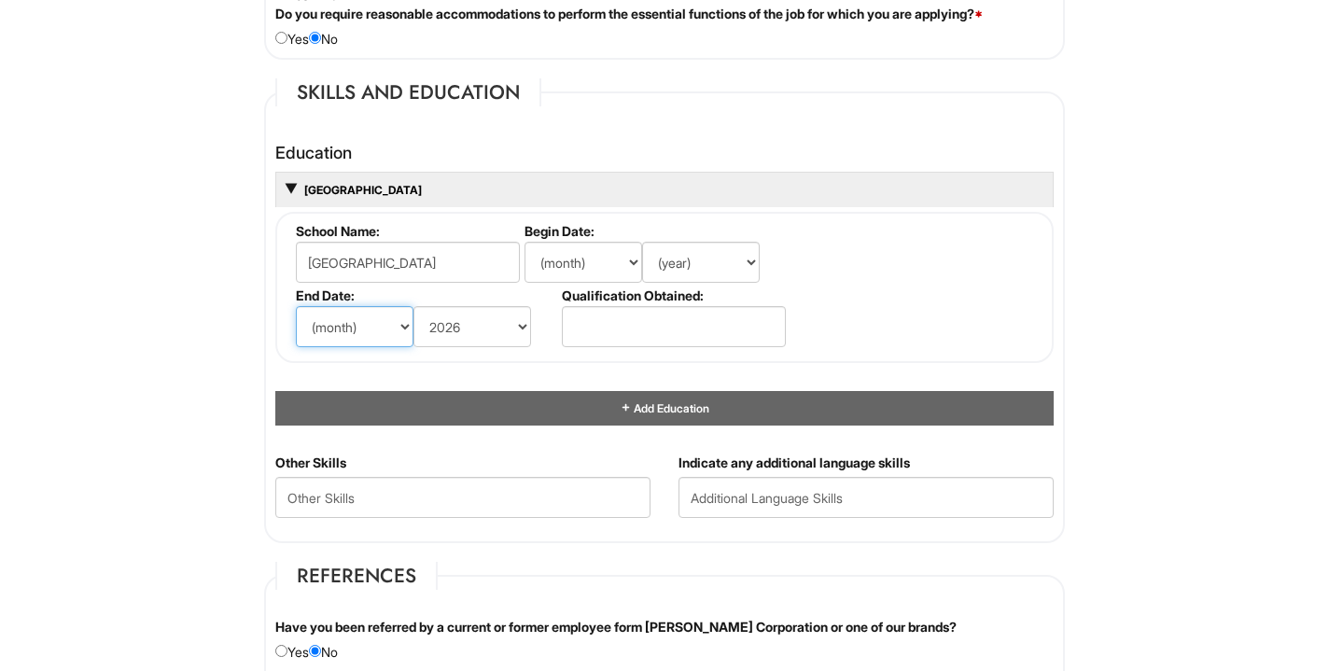
click at [296, 306] on select "(month) Jan Feb Mar Apr May Jun [DATE] Aug Sep Oct Nov Dec" at bounding box center [355, 326] width 118 height 41
click at [626, 333] on input "text" at bounding box center [674, 326] width 224 height 41
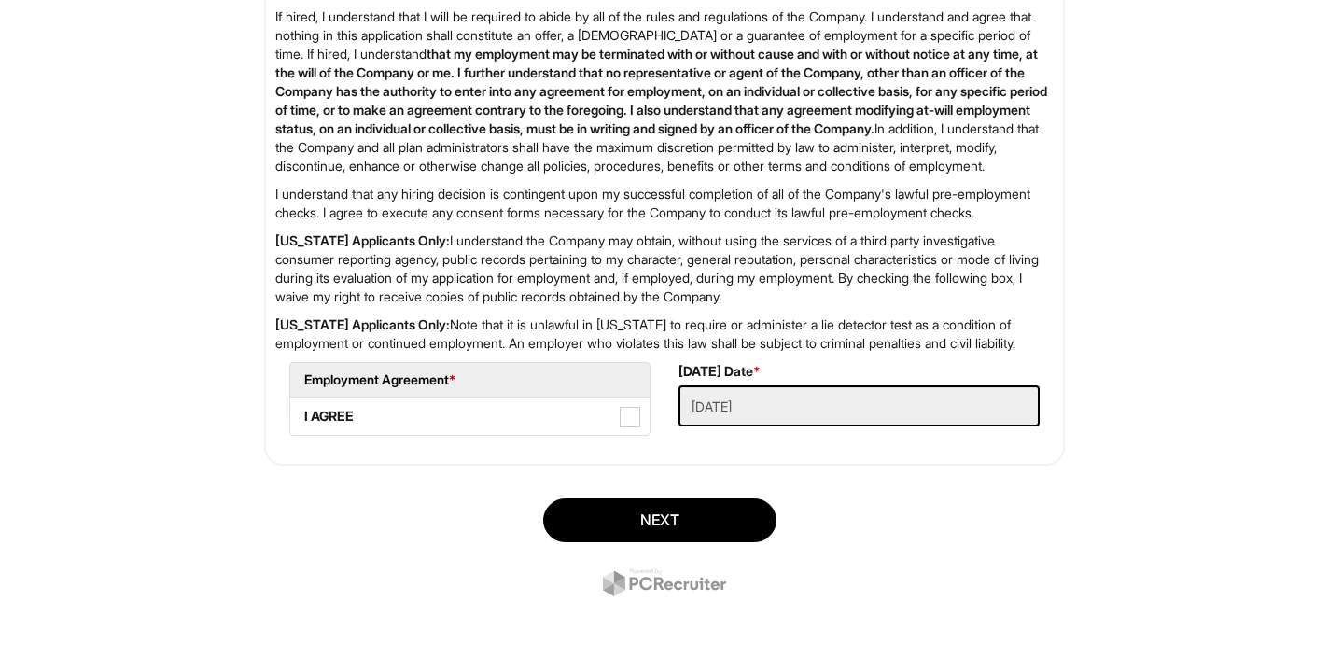
scroll to position [3049, 0]
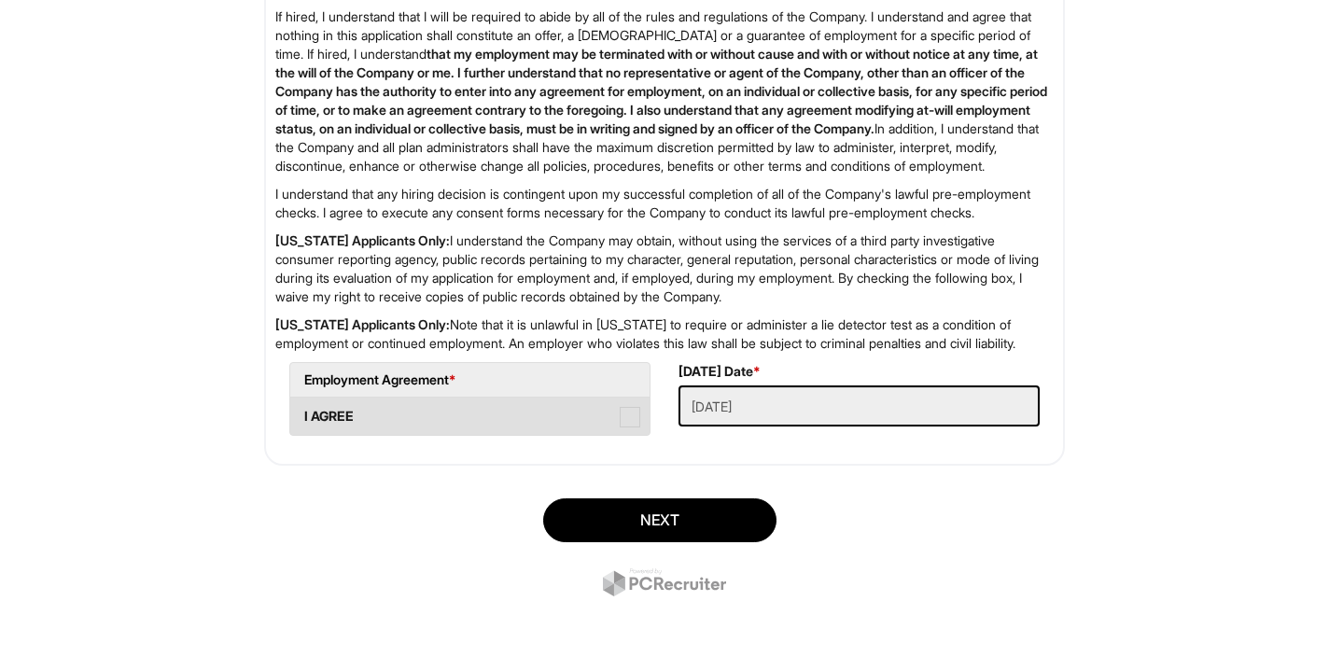
click at [632, 415] on span at bounding box center [630, 417] width 21 height 21
click at [302, 413] on AGREE "I AGREE" at bounding box center [296, 407] width 12 height 12
checkbox AGREE "true"
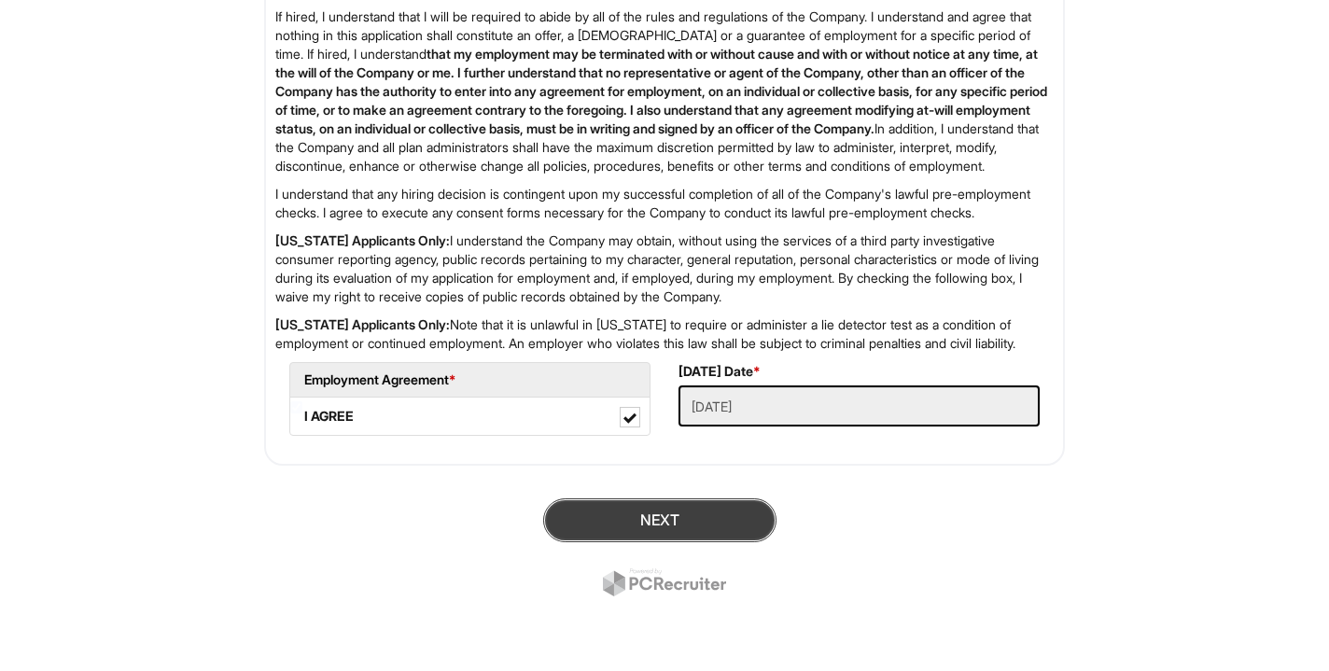
click at [649, 512] on button "Next" at bounding box center [659, 520] width 233 height 44
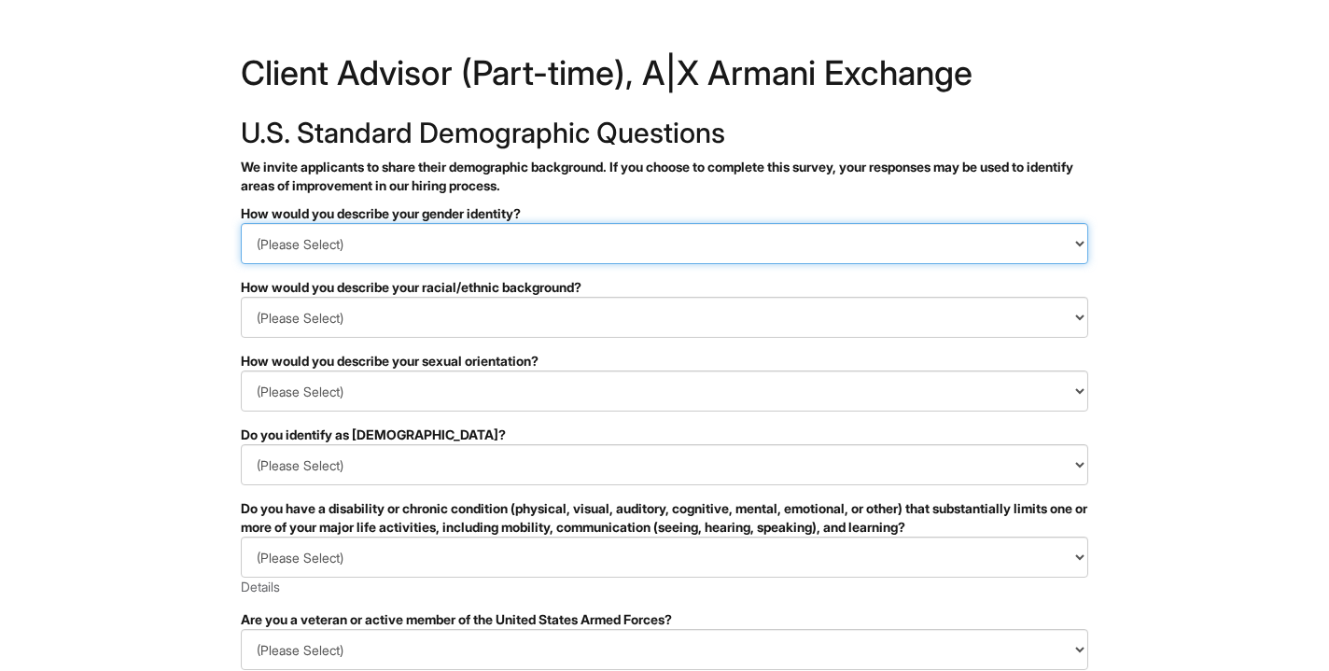
click at [783, 223] on select "(Please Select) Man Woman Non-binary I prefer to self-describe I don't wish to …" at bounding box center [664, 243] width 847 height 41
select select "Woman"
click at [241, 223] on select "(Please Select) Man Woman Non-binary I prefer to self-describe I don't wish to …" at bounding box center [664, 243] width 847 height 41
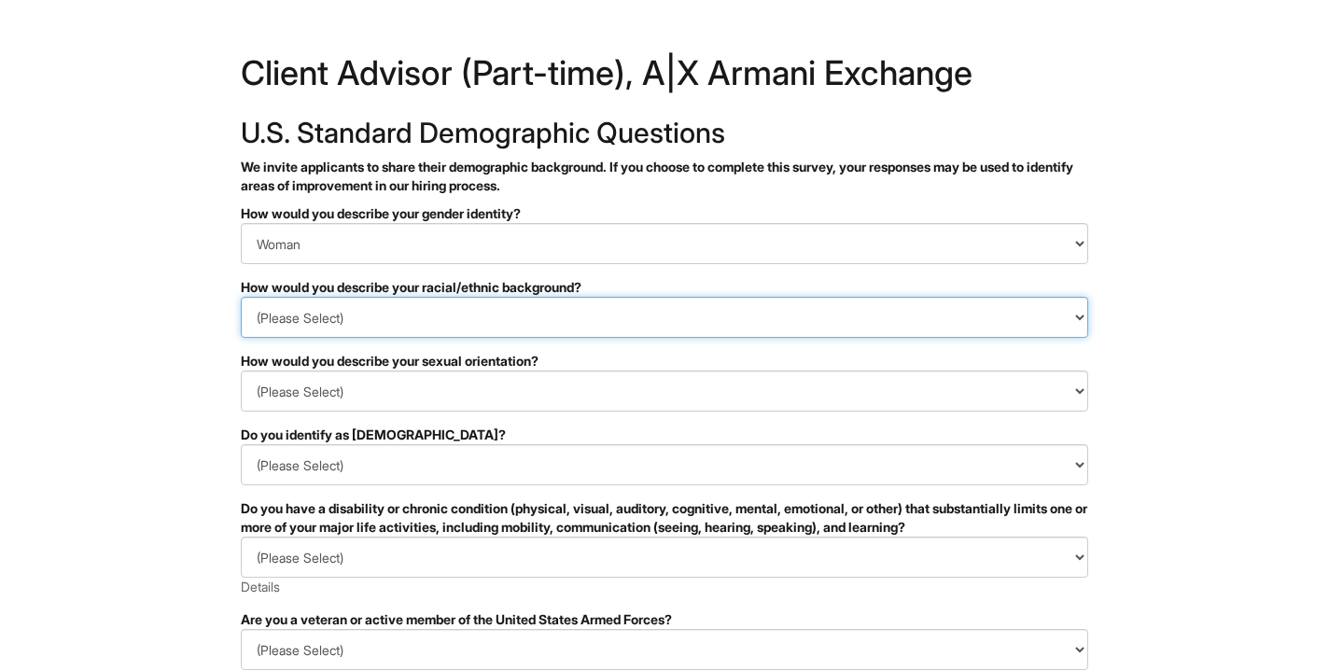
click at [708, 312] on select "(Please Select) Black or of African descent East Asian Hispanic, Latinx or of S…" at bounding box center [664, 317] width 847 height 41
select select "Black or of African descent"
click at [241, 297] on select "(Please Select) Black or of African descent East Asian Hispanic, Latinx or of S…" at bounding box center [664, 317] width 847 height 41
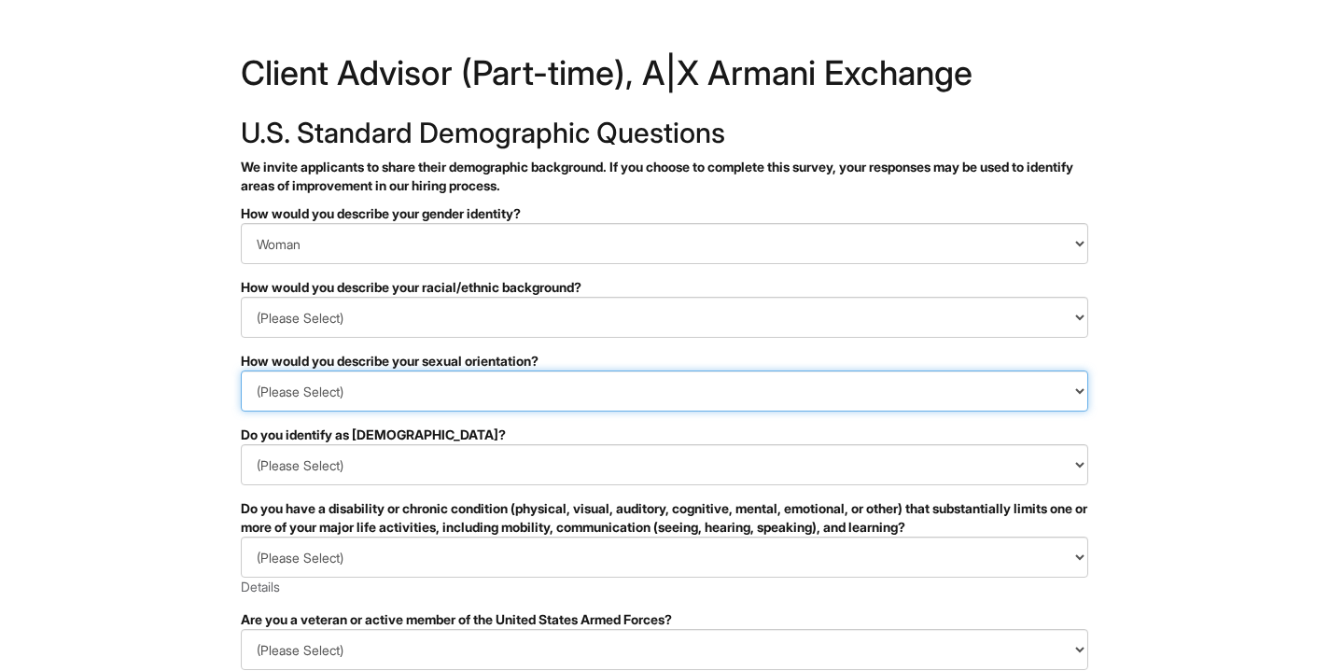
click at [629, 400] on select "(Please Select) Asexual Bisexual and/or pansexual Gay Heterosexual Lesbian Quee…" at bounding box center [664, 390] width 847 height 41
select select "Heterosexual"
click at [241, 370] on select "(Please Select) Asexual Bisexual and/or pansexual Gay Heterosexual Lesbian Quee…" at bounding box center [664, 390] width 847 height 41
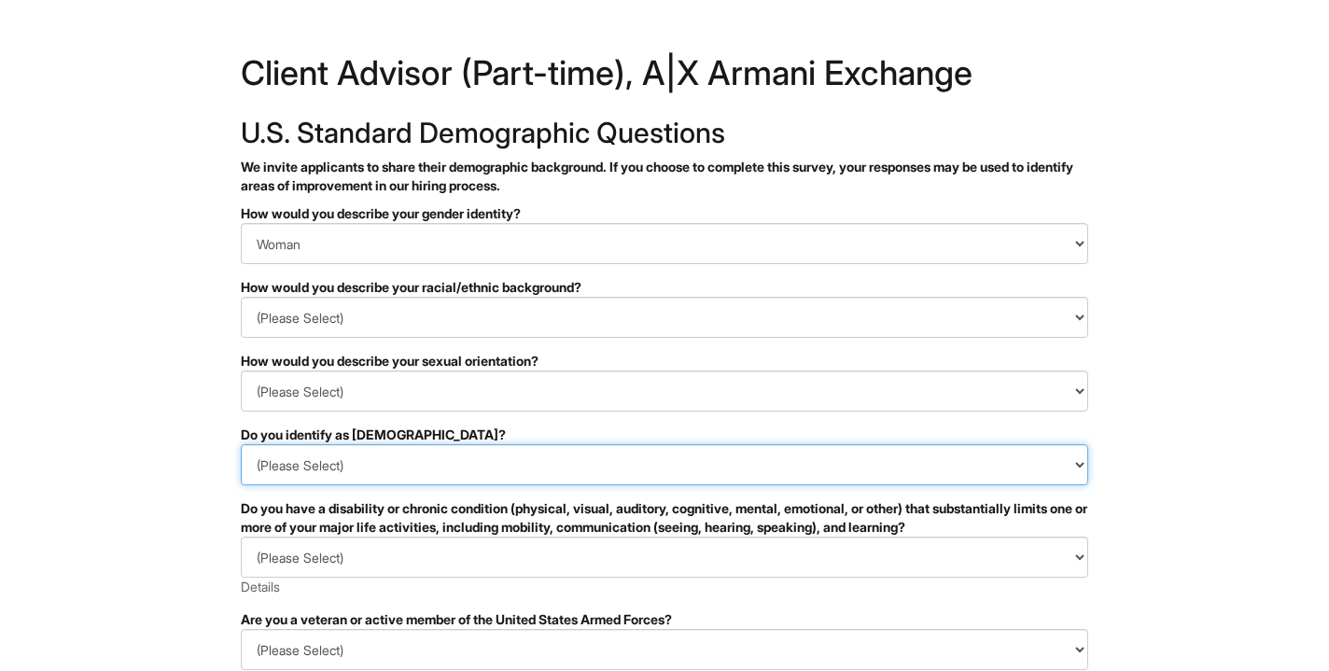
click at [604, 467] on select "(Please Select) Yes No I prefer to self-describe I don't wish to answer" at bounding box center [664, 464] width 847 height 41
select select "No"
click at [241, 444] on select "(Please Select) Yes No I prefer to self-describe I don't wish to answer" at bounding box center [664, 464] width 847 height 41
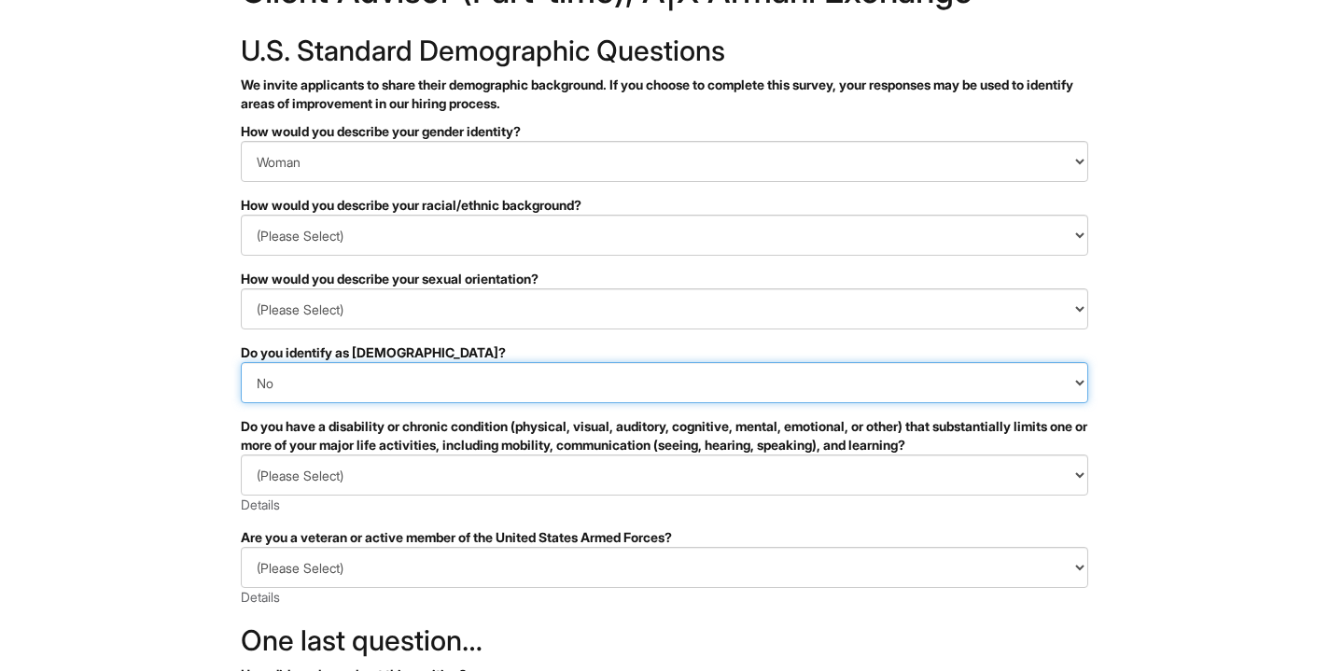
scroll to position [205, 0]
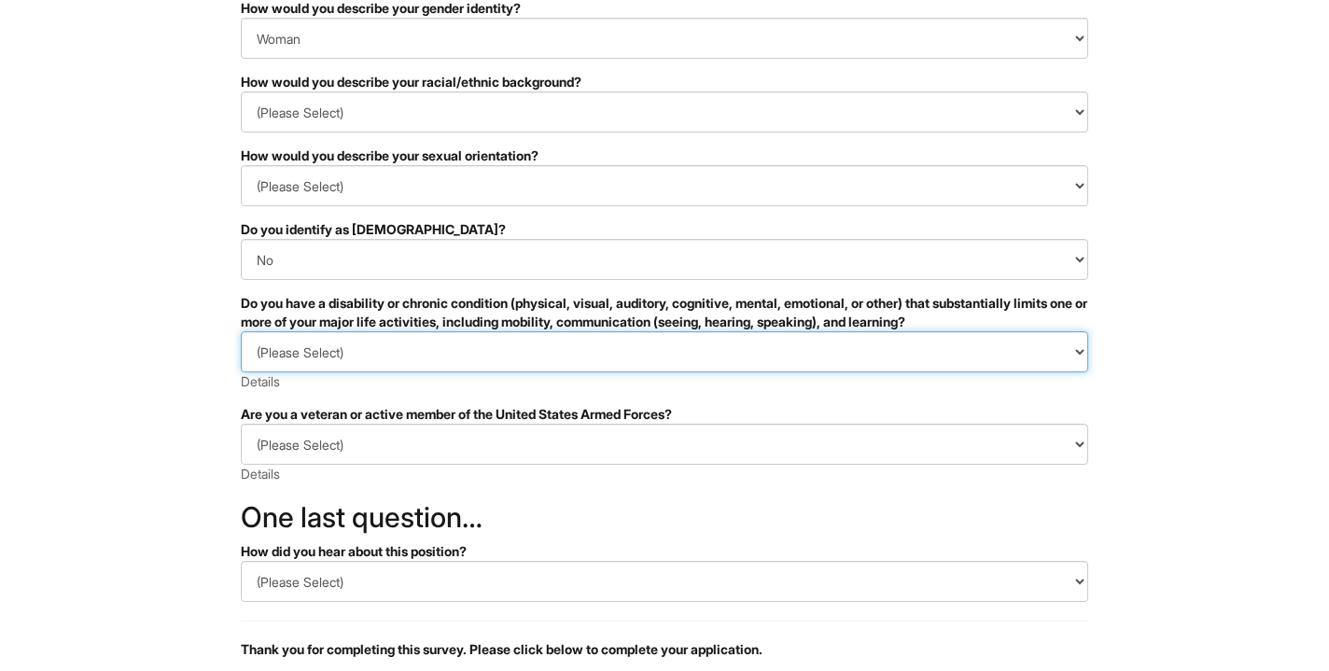
click at [594, 364] on select "(Please Select) YES, I HAVE A DISABILITY (or previously had a disability) NO, I…" at bounding box center [664, 351] width 847 height 41
select select "NO, I DON'T HAVE A DISABILITY"
click at [241, 331] on select "(Please Select) YES, I HAVE A DISABILITY (or previously had a disability) NO, I…" at bounding box center [664, 351] width 847 height 41
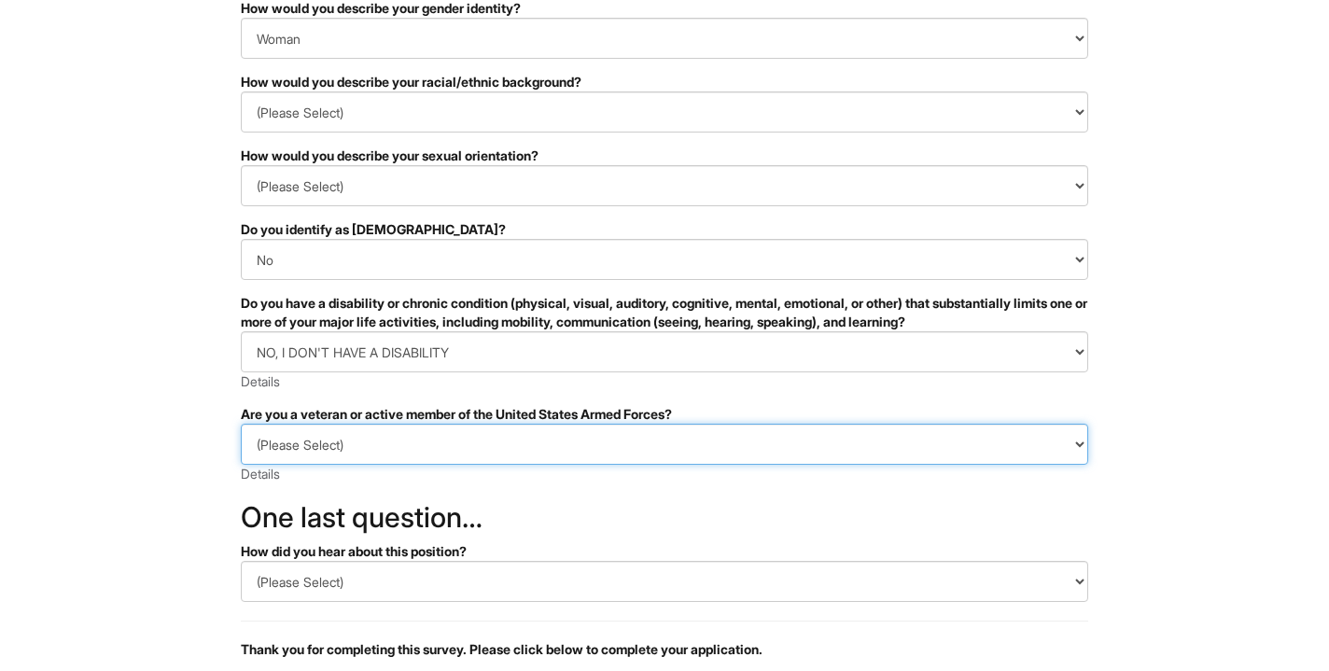
click at [564, 433] on select "(Please Select) I IDENTIFY AS ONE OR MORE OF THE CLASSIFICATIONS OF PROTECTED V…" at bounding box center [664, 444] width 847 height 41
select select "I AM NOT A PROTECTED VETERAN"
click at [241, 424] on select "(Please Select) I IDENTIFY AS ONE OR MORE OF THE CLASSIFICATIONS OF PROTECTED V…" at bounding box center [664, 444] width 847 height 41
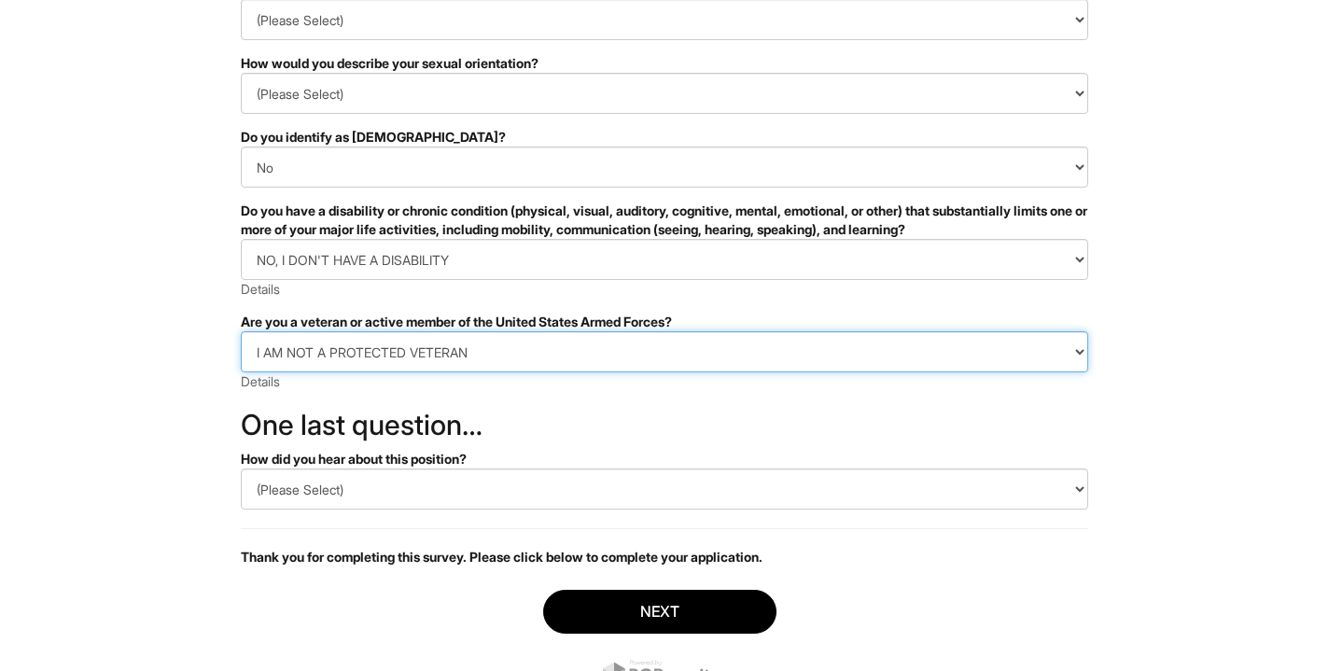
scroll to position [380, 0]
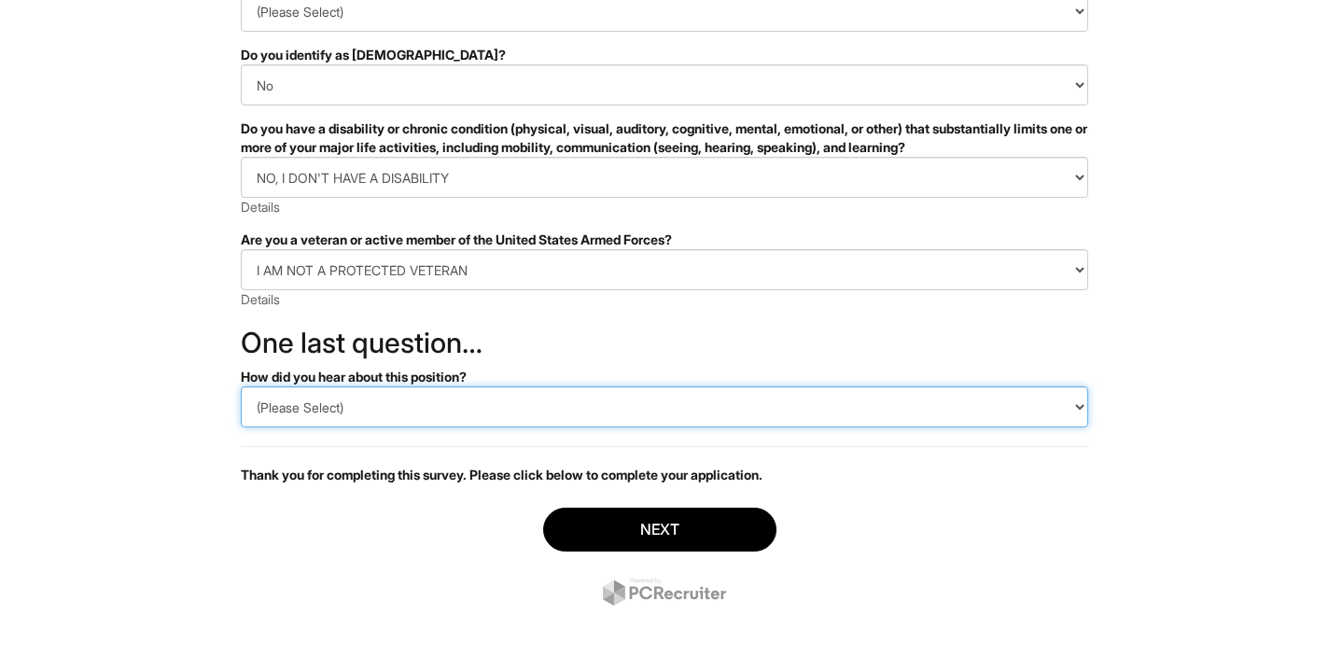
click at [541, 400] on select "(Please Select) CareerBuilder Indeed LinkedIn Monster Referral Other" at bounding box center [664, 406] width 847 height 41
click at [241, 386] on select "(Please Select) CareerBuilder Indeed LinkedIn Monster Referral Other" at bounding box center [664, 406] width 847 height 41
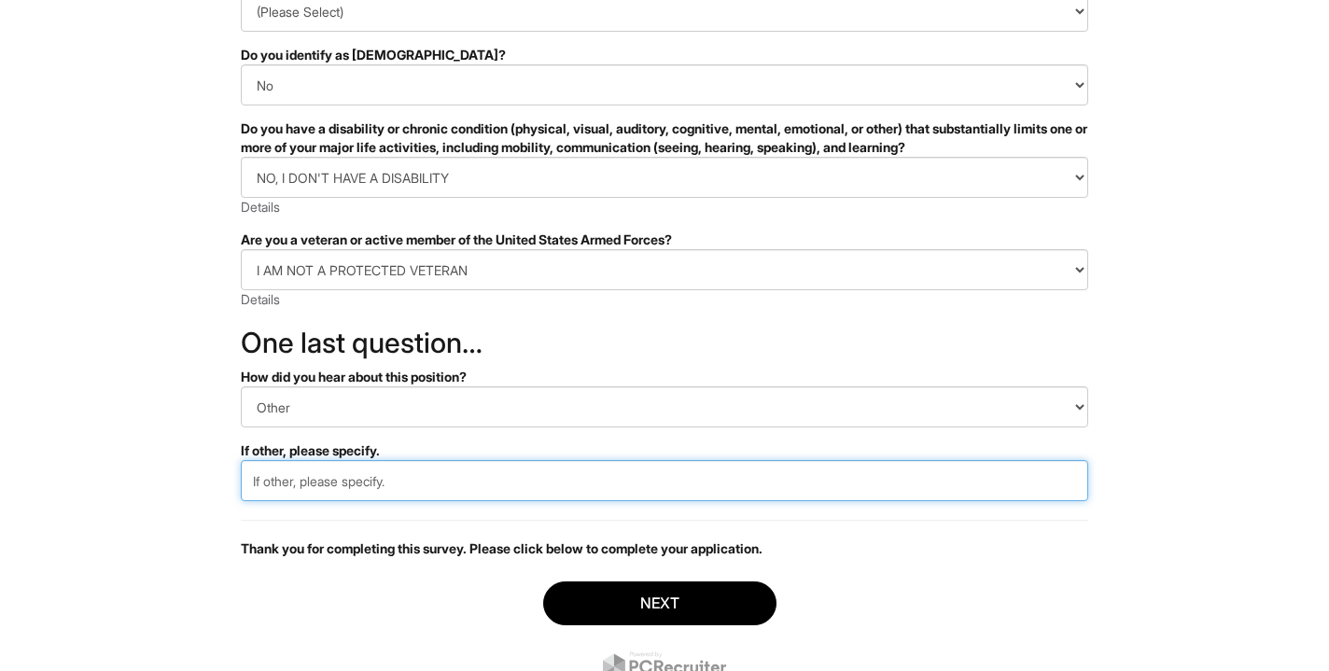
click at [565, 470] on input "text" at bounding box center [664, 480] width 847 height 41
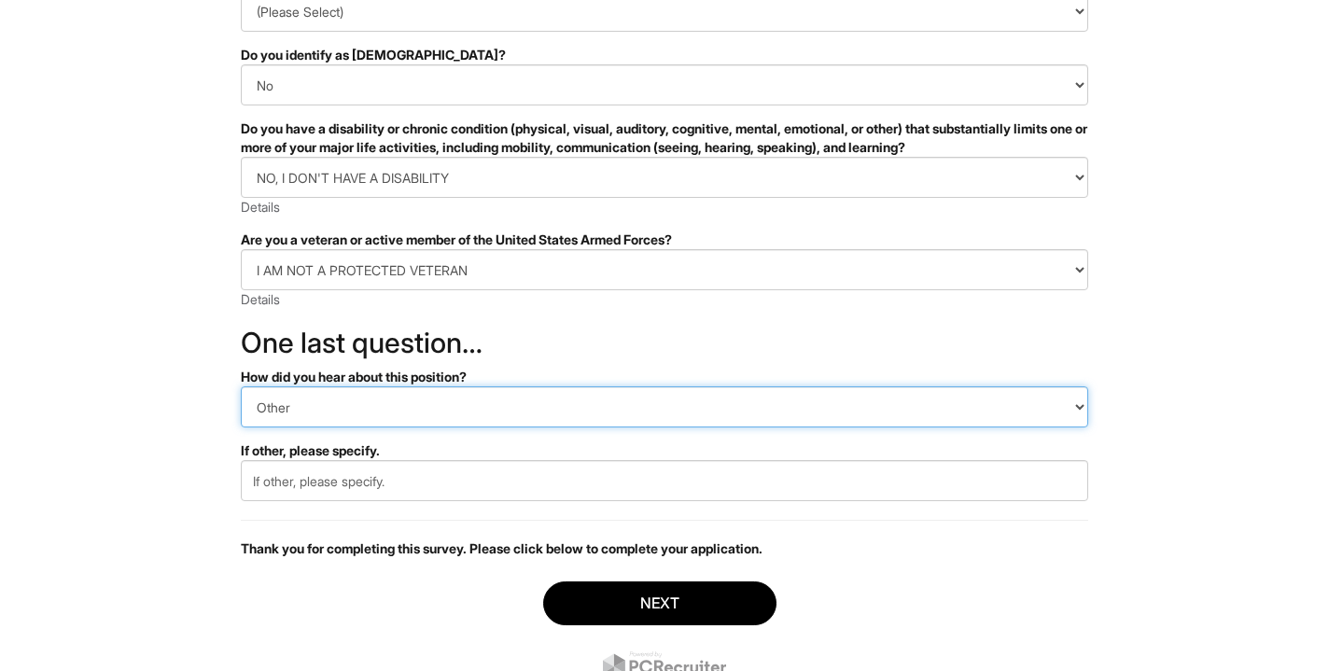
click at [566, 416] on select "(Please Select) CareerBuilder Indeed LinkedIn Monster Referral Other" at bounding box center [664, 406] width 847 height 41
select select "LinkedIn"
click at [241, 386] on select "(Please Select) CareerBuilder Indeed LinkedIn Monster Referral Other" at bounding box center [664, 406] width 847 height 41
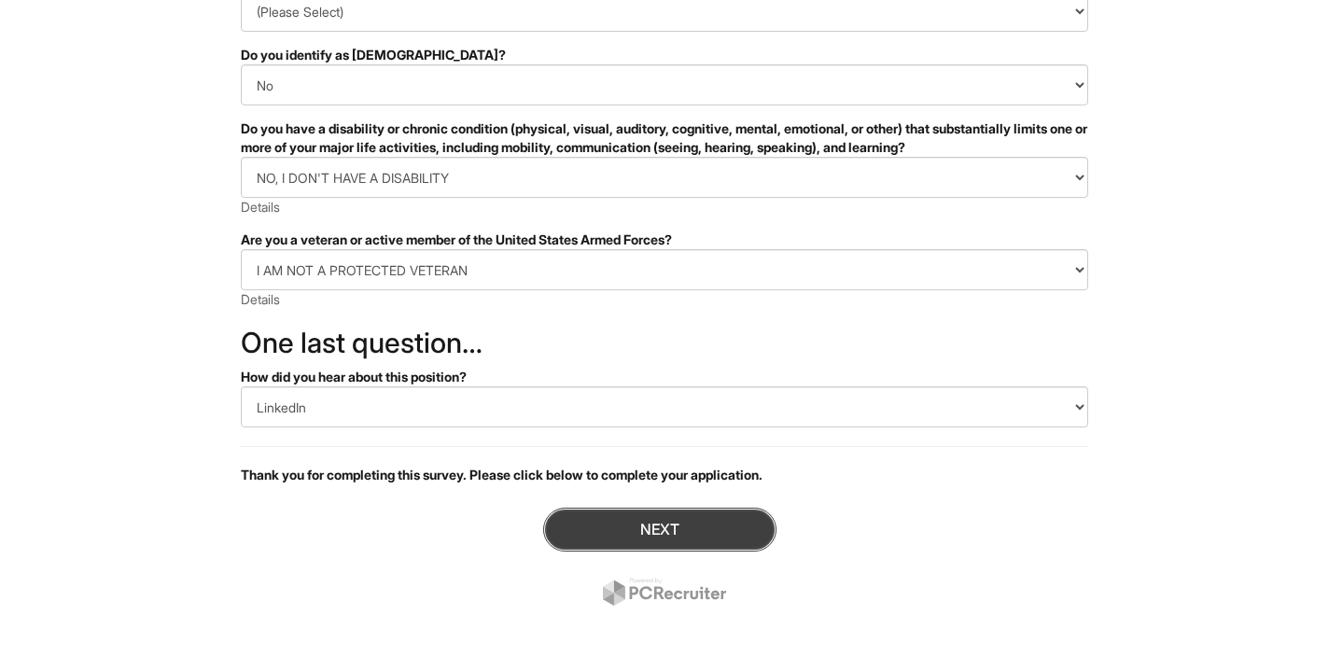
click at [625, 529] on button "Next" at bounding box center [659, 530] width 233 height 44
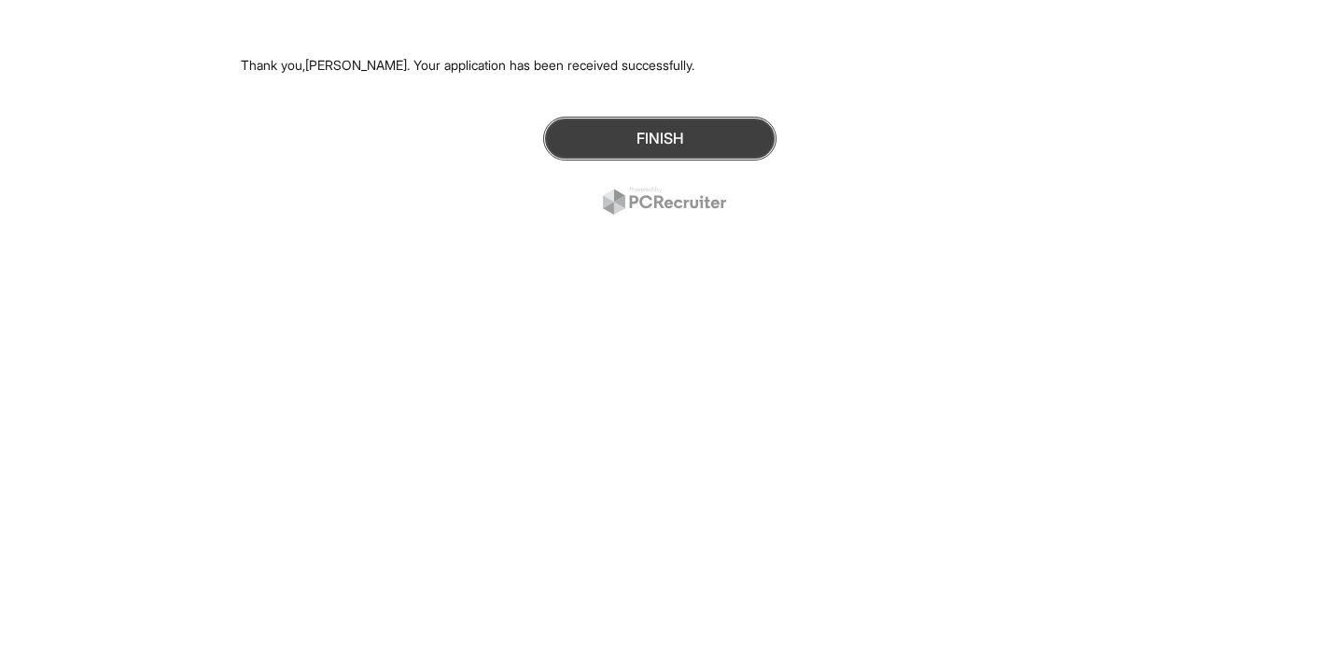
click at [675, 139] on button "Finish" at bounding box center [659, 139] width 233 height 44
